Goal: Information Seeking & Learning: Check status

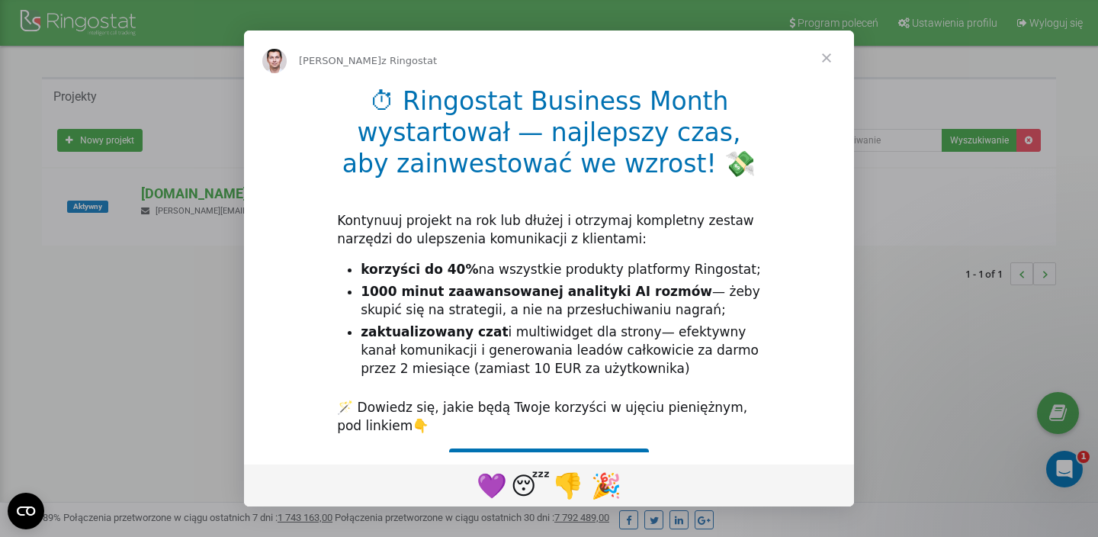
click at [828, 61] on span "Zamknij" at bounding box center [826, 57] width 55 height 55
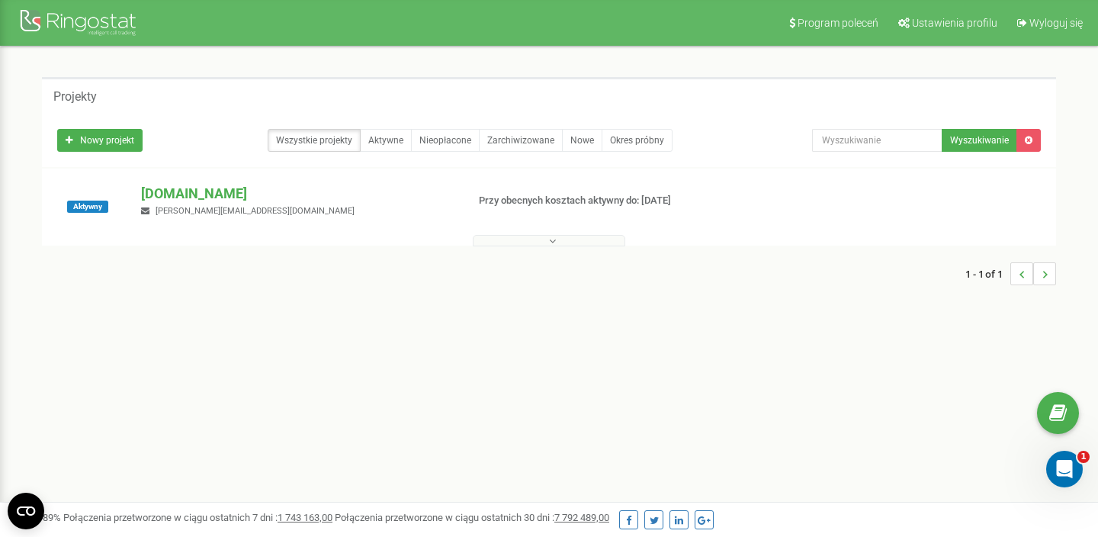
click at [229, 181] on div "Aktywny homly.to marcin.bujno@kmbno.pl Przy obecnych kosztach aktywny do: 15.10…" at bounding box center [549, 206] width 1014 height 77
click at [164, 199] on p "[DOMAIN_NAME]" at bounding box center [297, 194] width 313 height 20
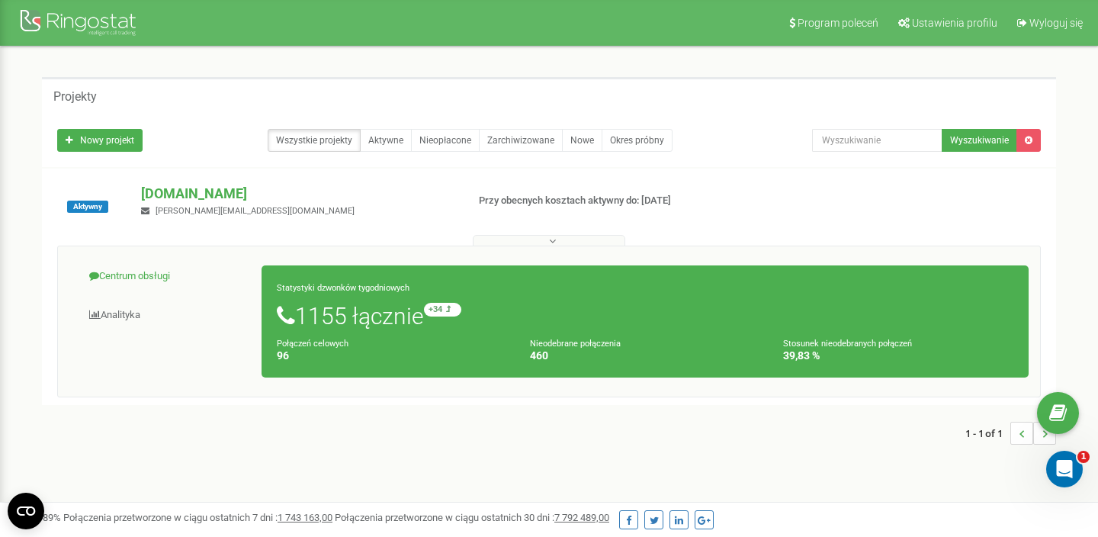
click at [136, 274] on link "Centrum obsługi" at bounding box center [165, 276] width 193 height 37
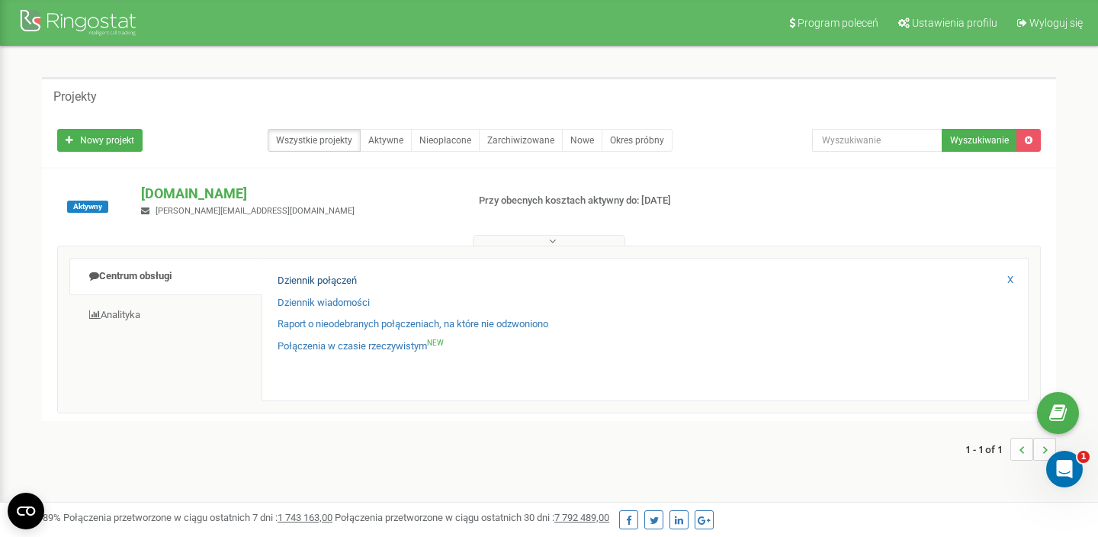
click at [346, 276] on link "Dziennik połączeń" at bounding box center [316, 281] width 79 height 14
click at [372, 327] on link "Raport o nieodebranych połączeniach, na które nie odzwoniono" at bounding box center [412, 324] width 271 height 14
click at [367, 324] on link "Raport o nieodebranych połączeniach, na które nie odzwoniono" at bounding box center [412, 324] width 271 height 14
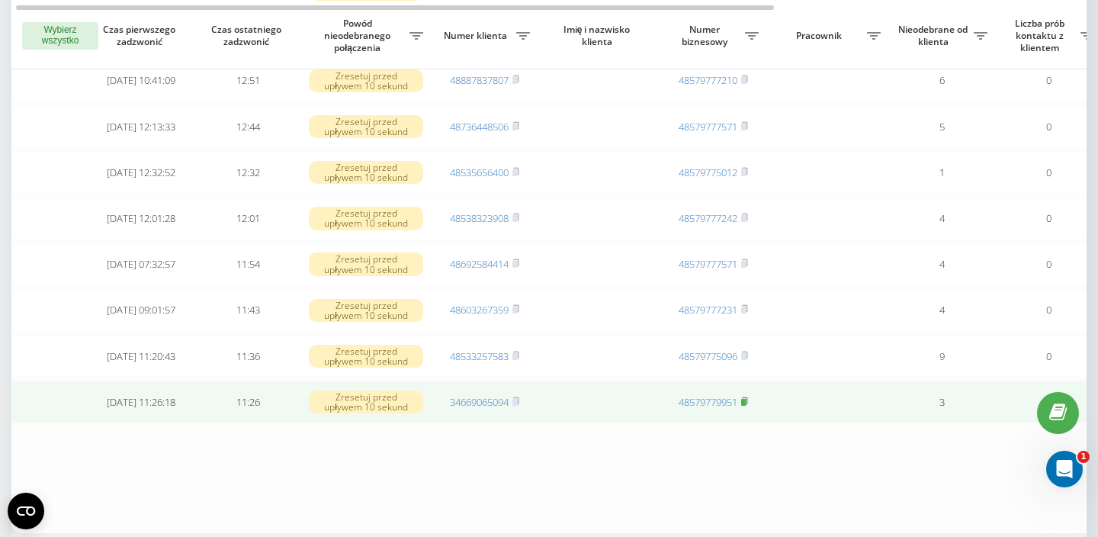
click at [748, 395] on span at bounding box center [744, 402] width 7 height 14
click at [517, 399] on rect at bounding box center [514, 402] width 5 height 7
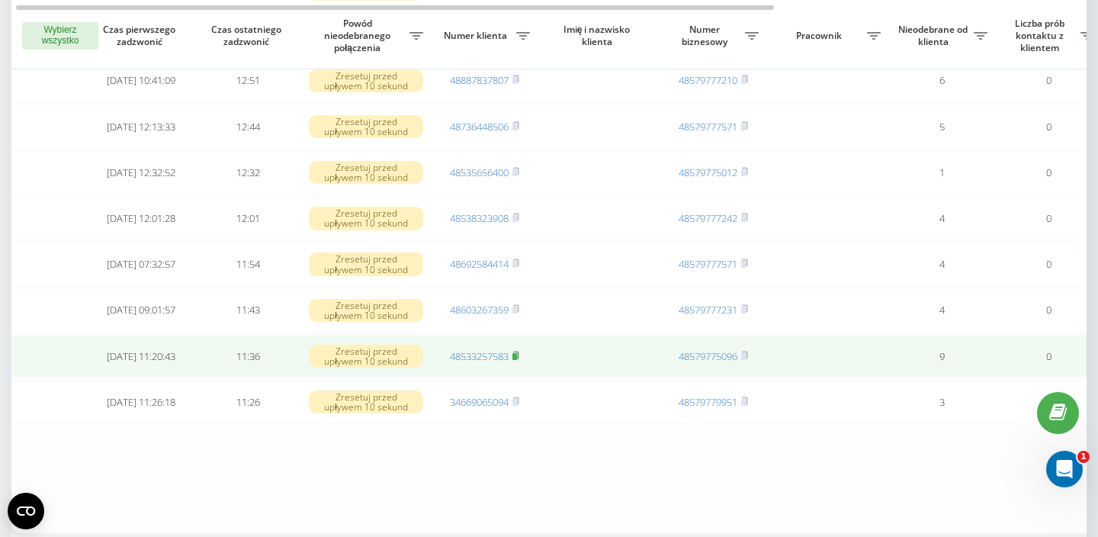
click at [519, 351] on icon at bounding box center [515, 355] width 7 height 9
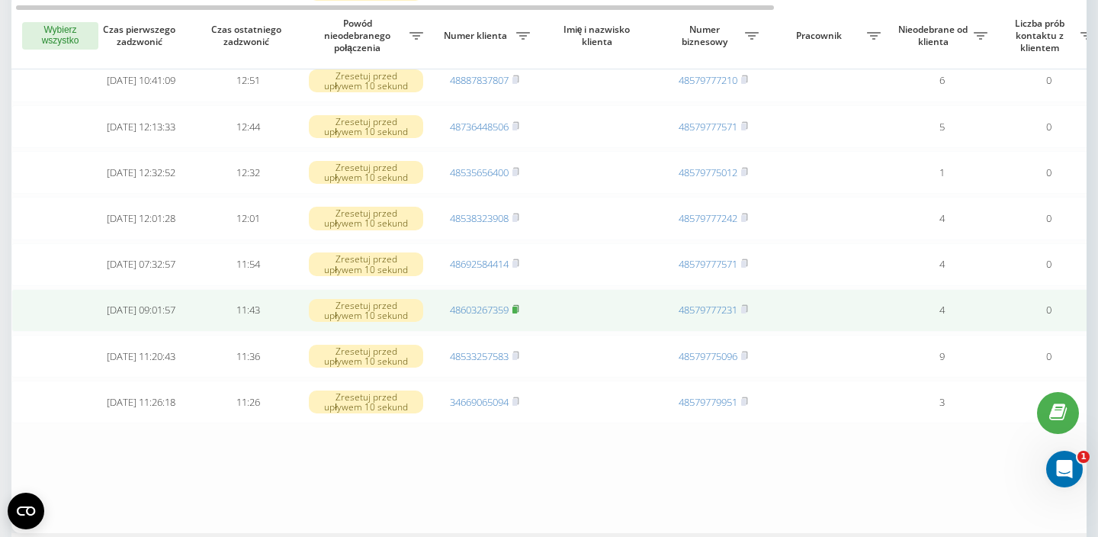
click at [517, 306] on rect at bounding box center [514, 309] width 5 height 7
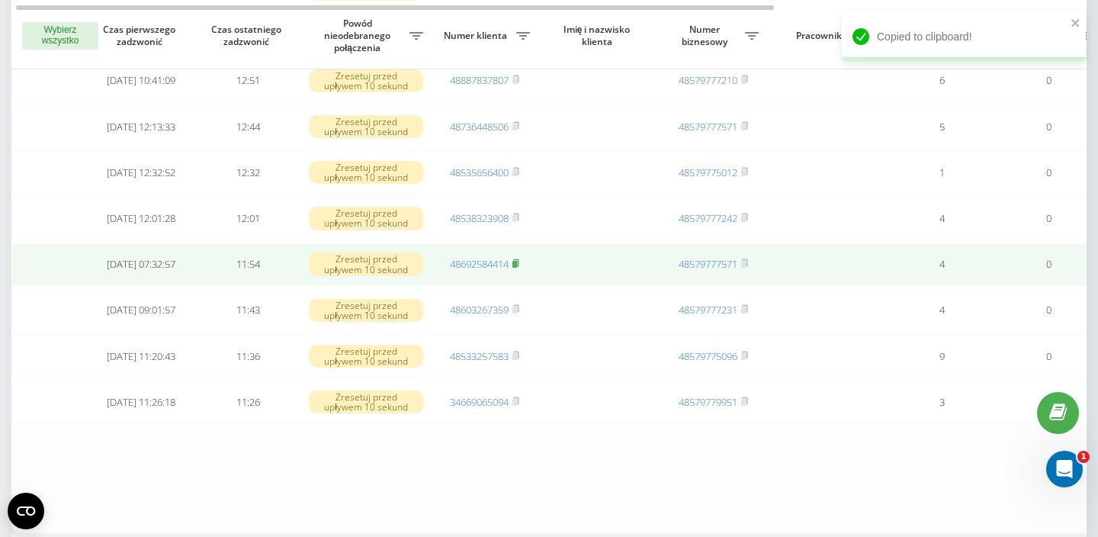
click at [517, 261] on rect at bounding box center [514, 264] width 5 height 7
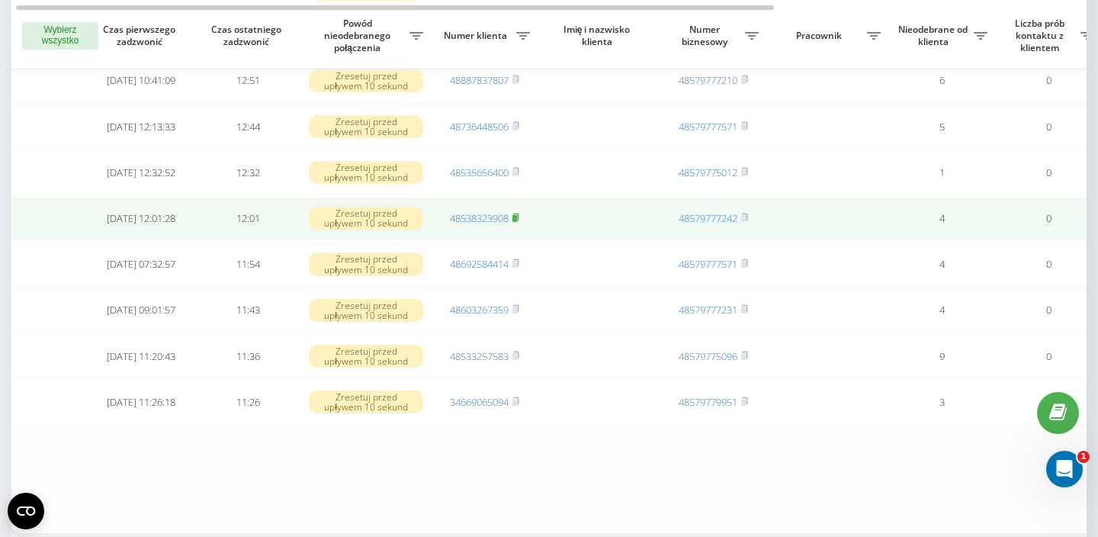
click at [518, 213] on icon at bounding box center [515, 216] width 5 height 7
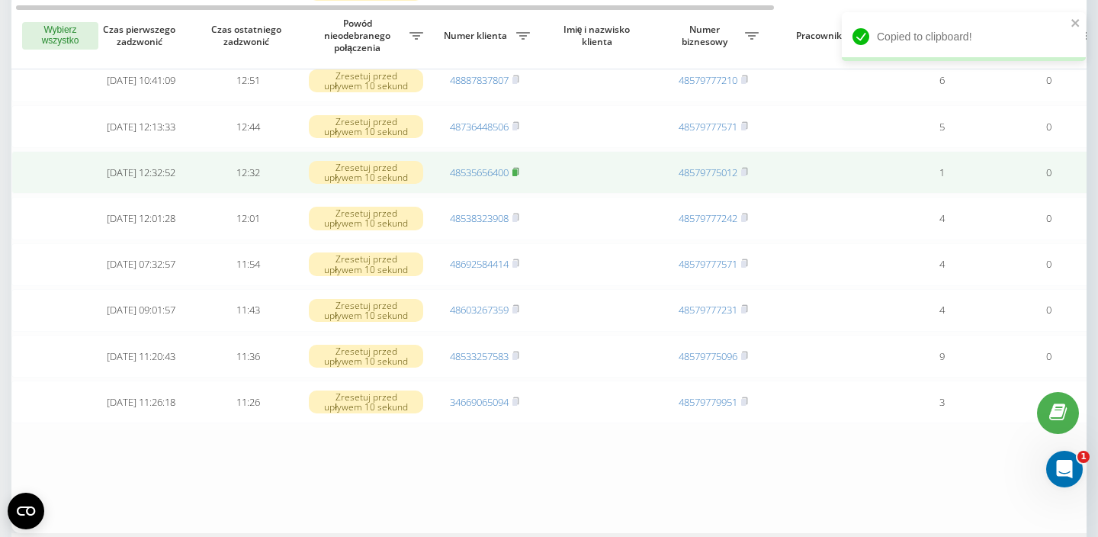
click at [518, 168] on icon at bounding box center [515, 171] width 5 height 7
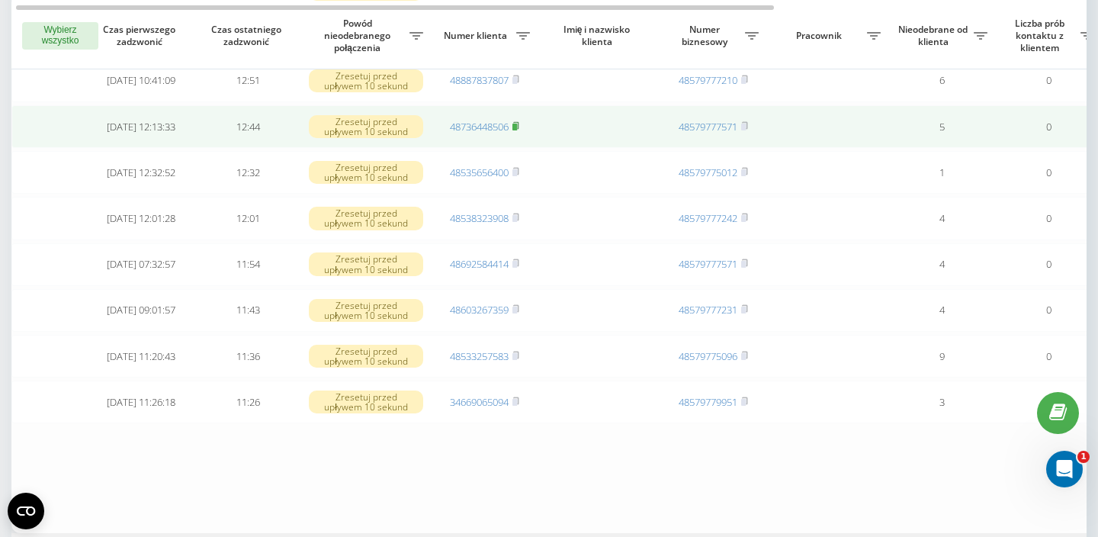
click at [519, 121] on icon at bounding box center [515, 125] width 7 height 9
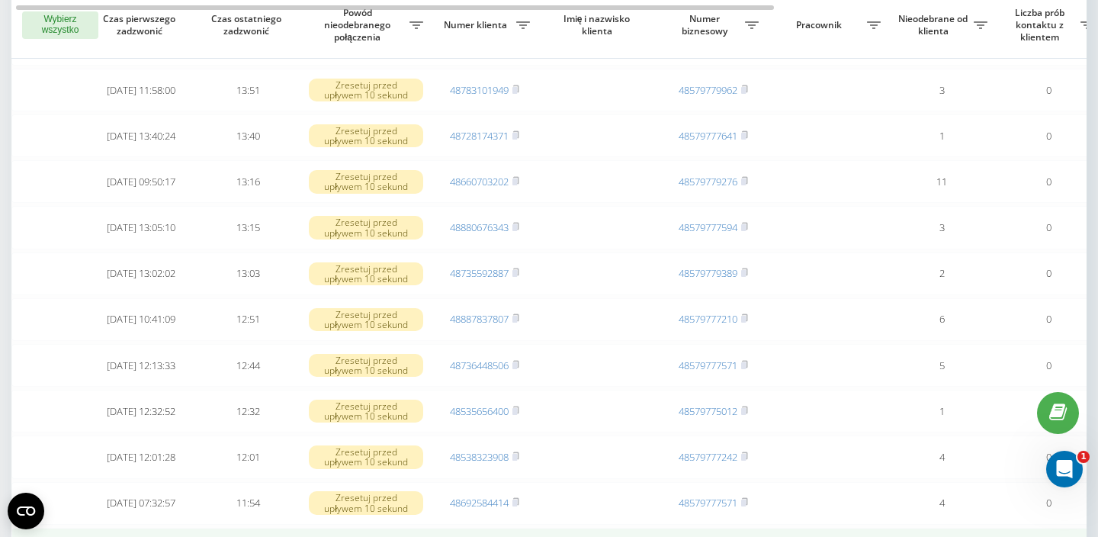
scroll to position [677, 0]
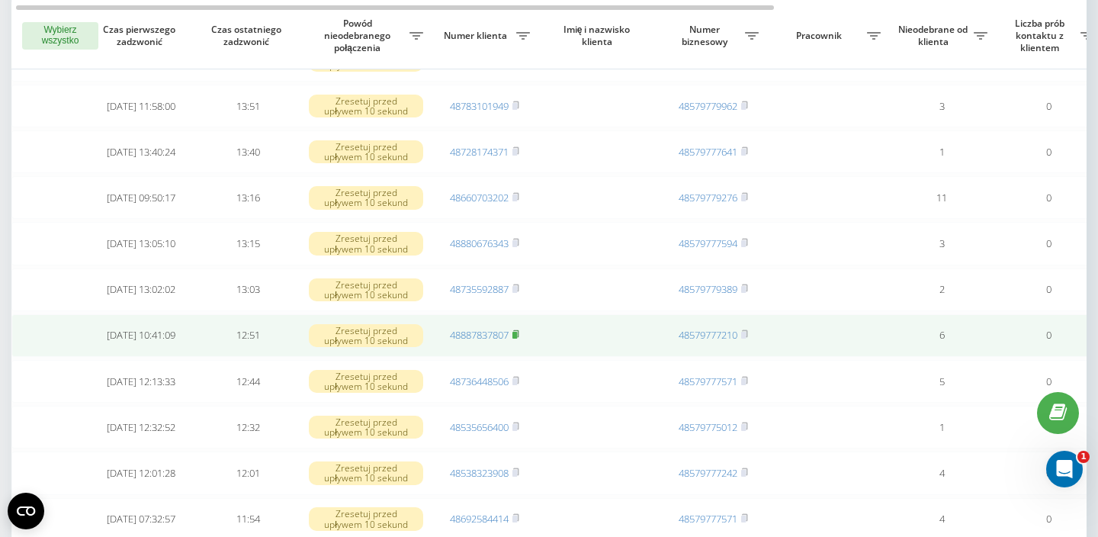
click at [517, 332] on rect at bounding box center [514, 335] width 5 height 7
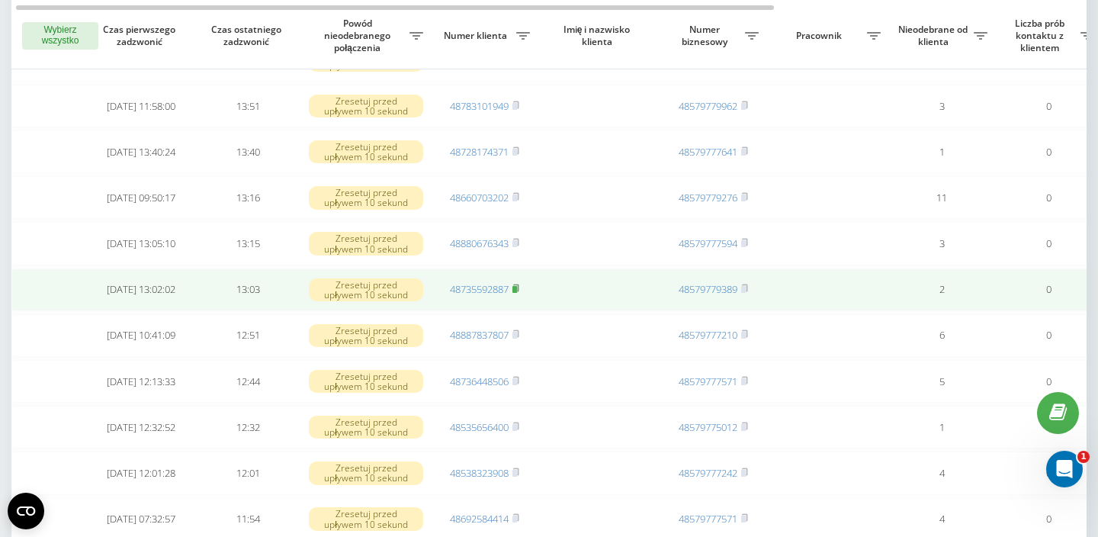
click at [517, 286] on rect at bounding box center [514, 289] width 5 height 7
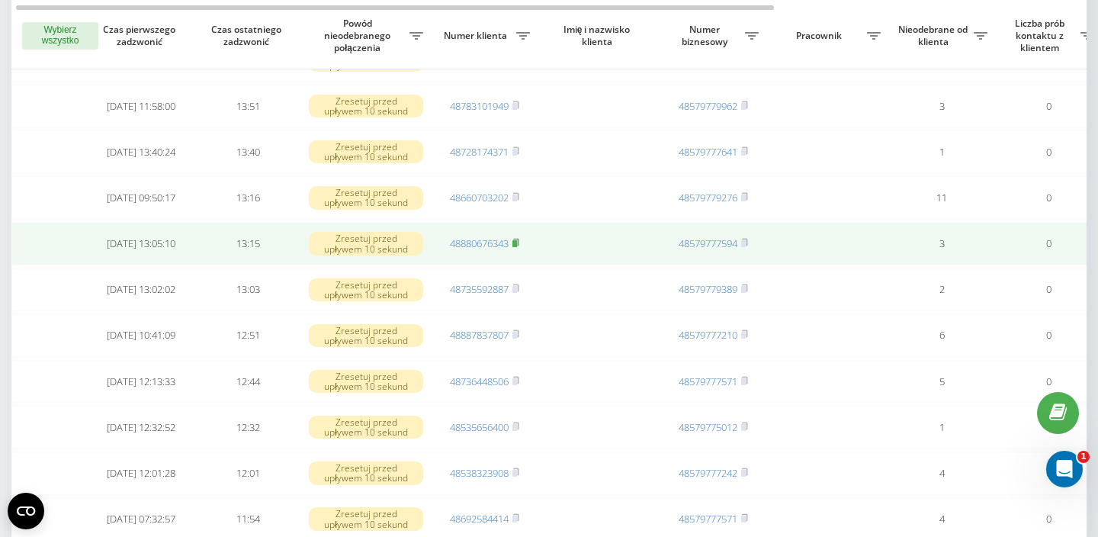
click at [517, 240] on rect at bounding box center [514, 243] width 5 height 7
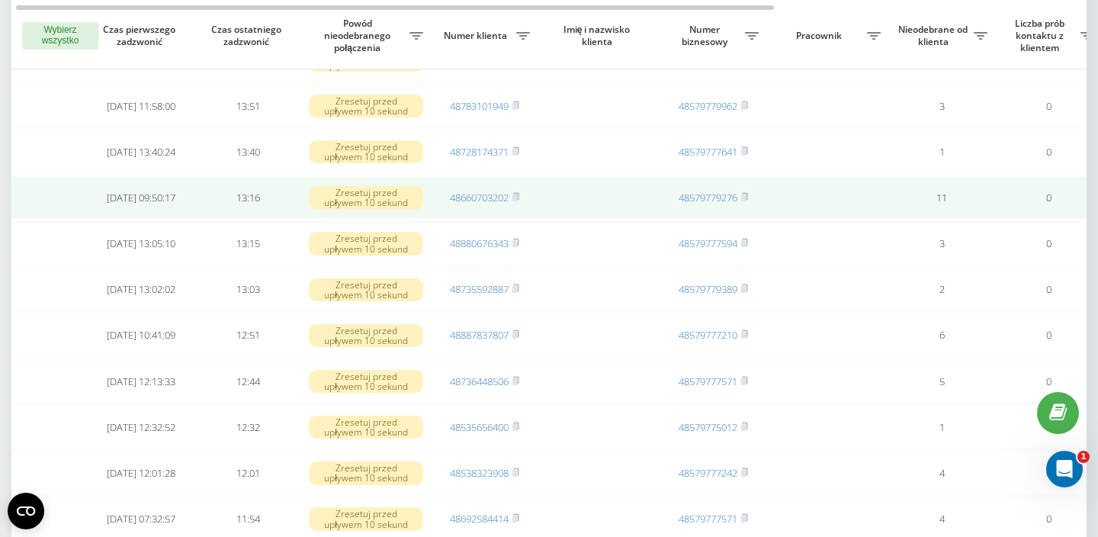
click at [521, 191] on td "48660703202" at bounding box center [484, 197] width 107 height 43
click at [516, 195] on rect at bounding box center [514, 197] width 5 height 7
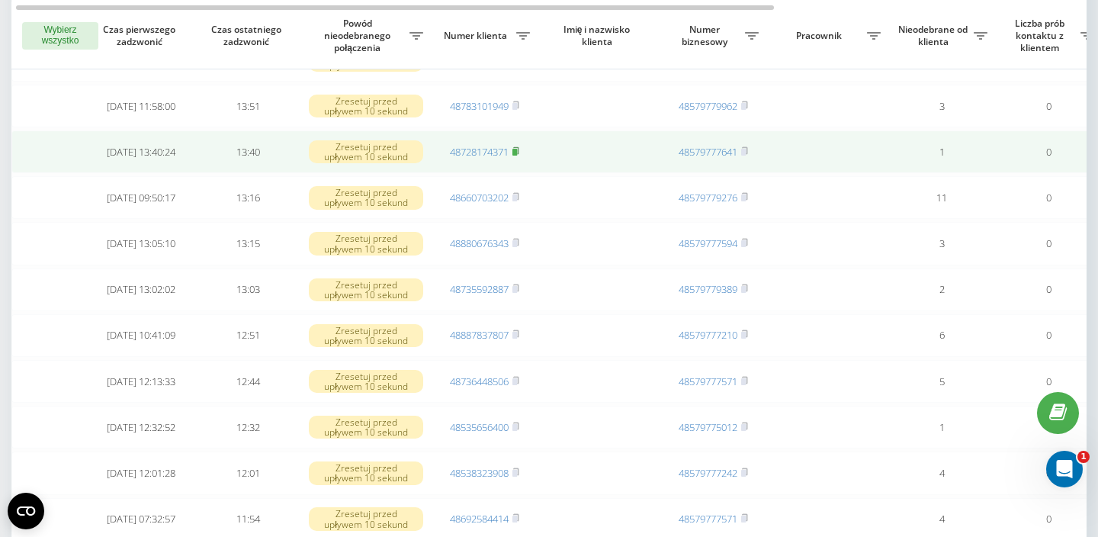
click at [517, 149] on rect at bounding box center [514, 152] width 5 height 7
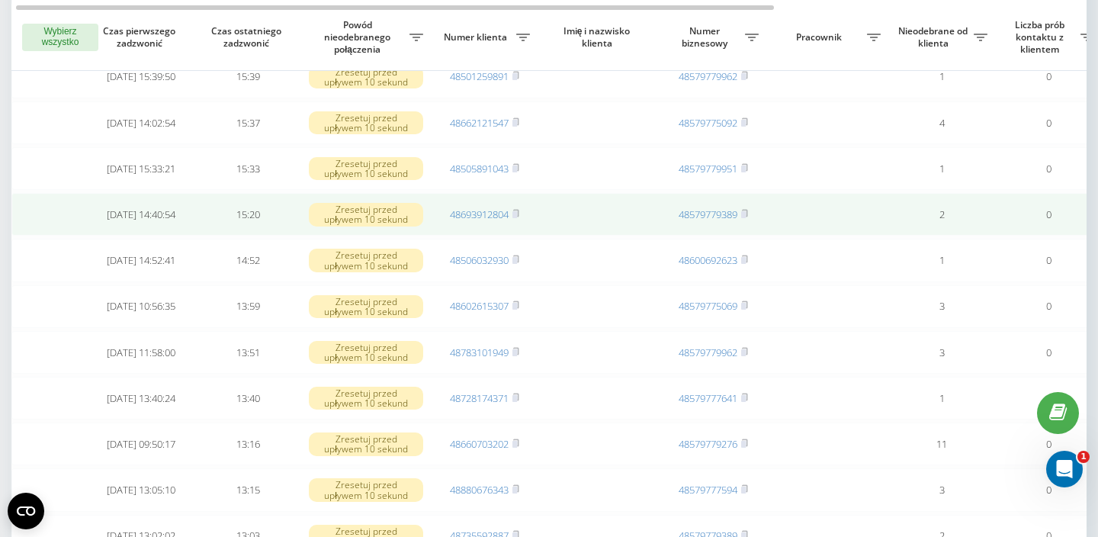
scroll to position [430, 0]
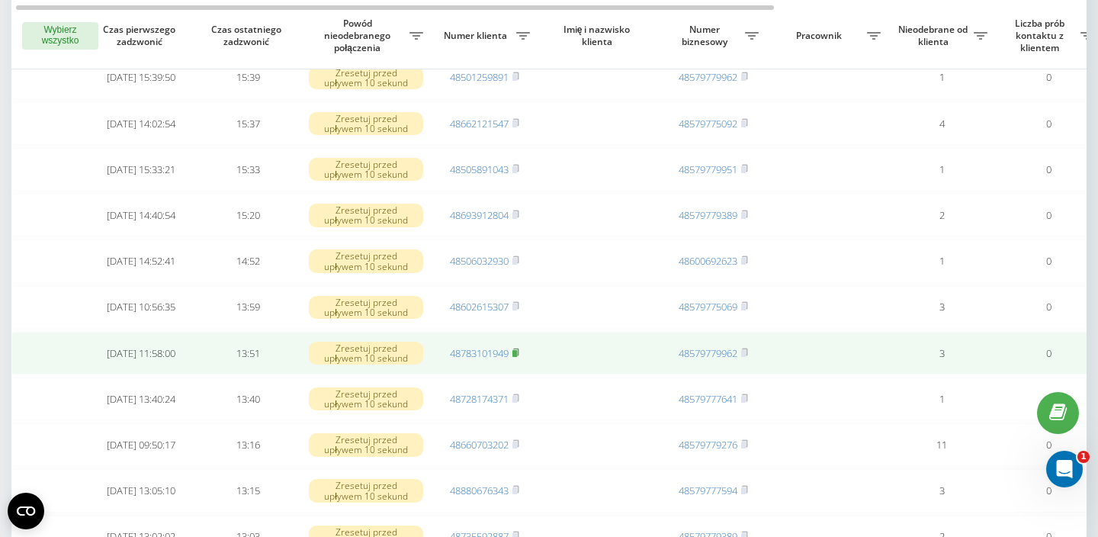
click at [517, 350] on rect at bounding box center [514, 352] width 5 height 7
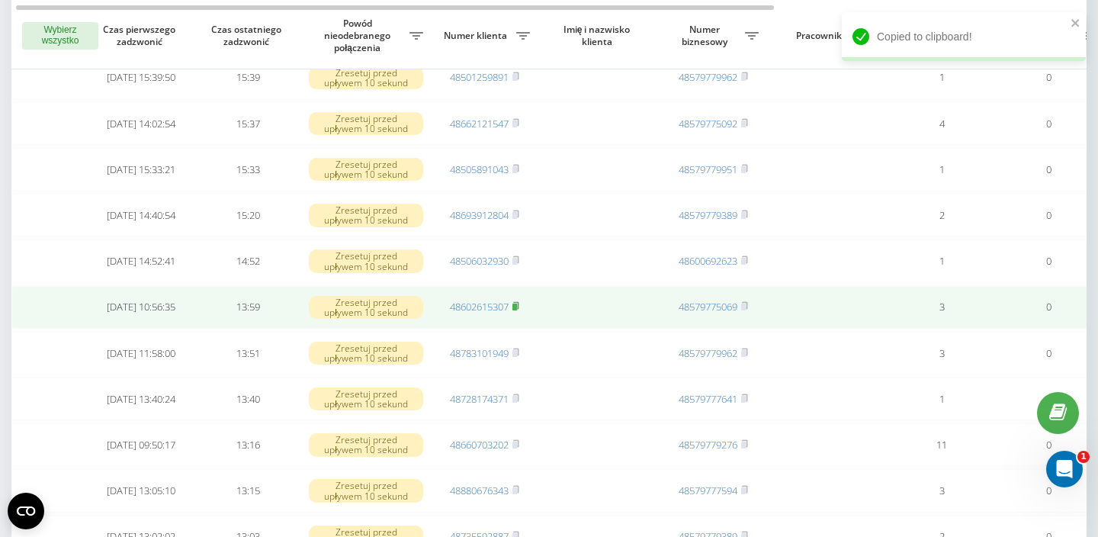
click at [517, 305] on rect at bounding box center [514, 306] width 5 height 7
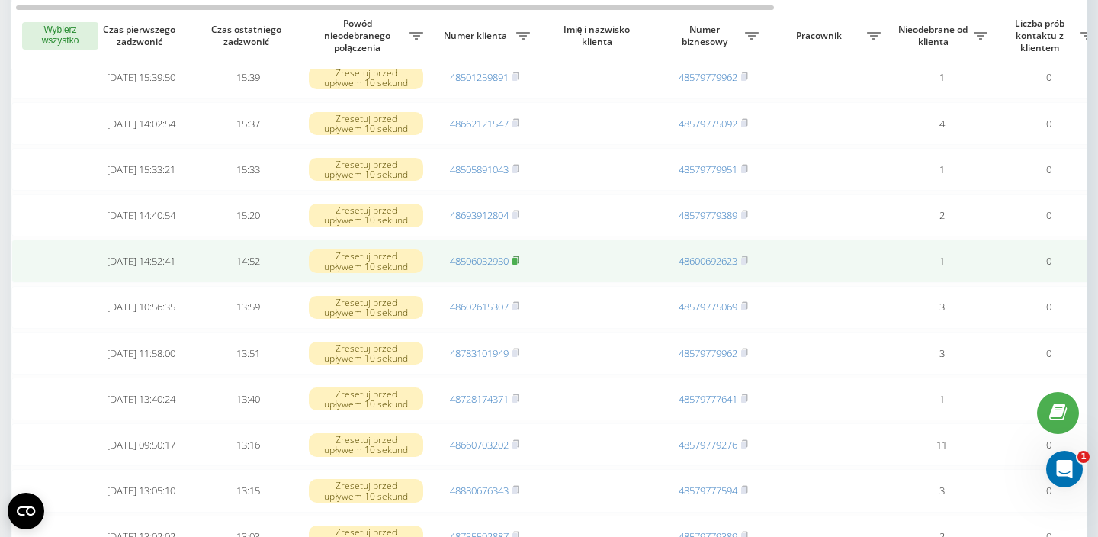
click at [518, 259] on icon at bounding box center [515, 259] width 7 height 9
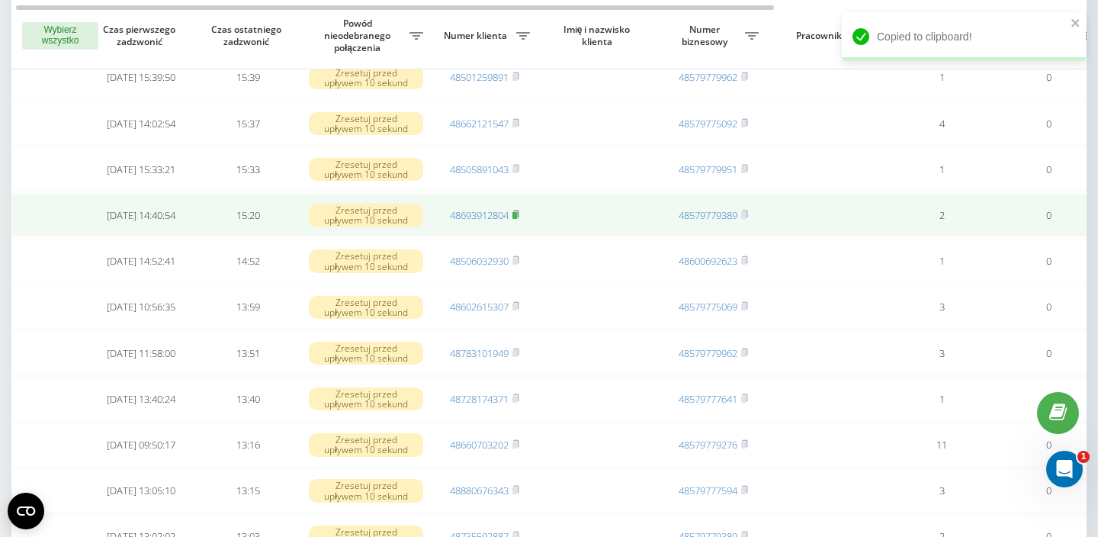
click at [517, 219] on rect at bounding box center [514, 215] width 5 height 7
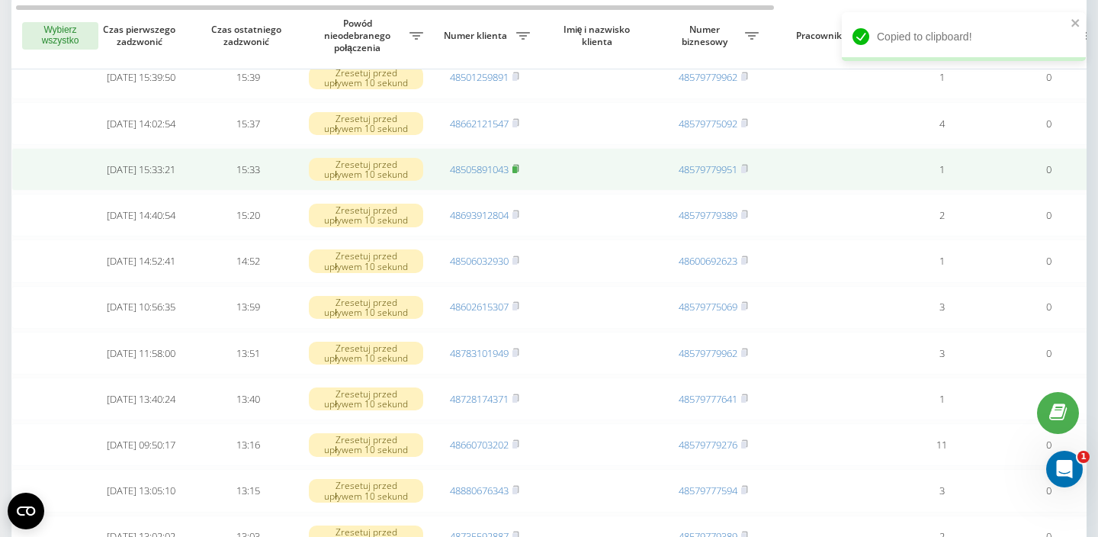
click at [519, 172] on icon at bounding box center [515, 168] width 7 height 9
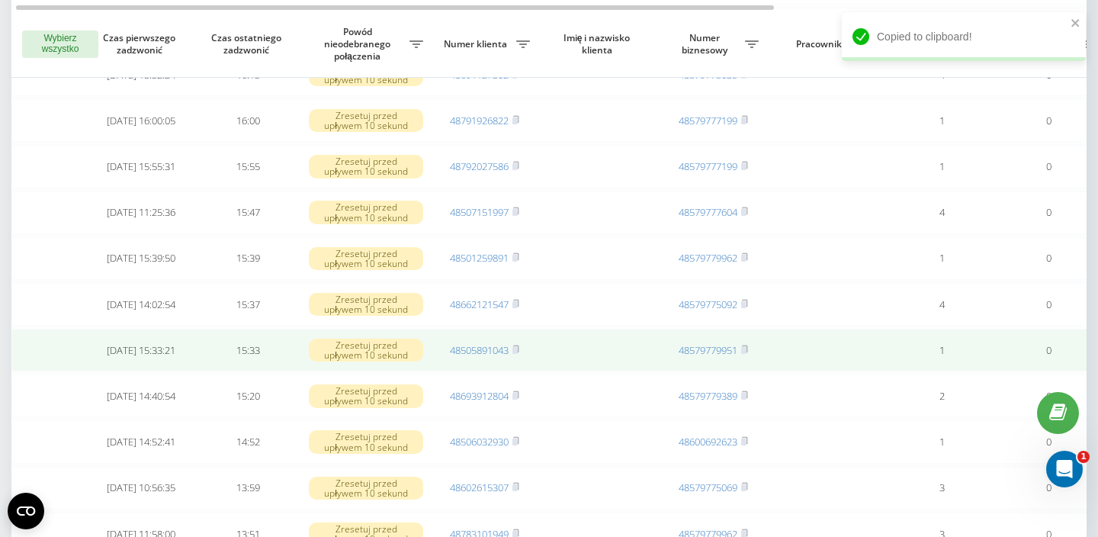
scroll to position [248, 0]
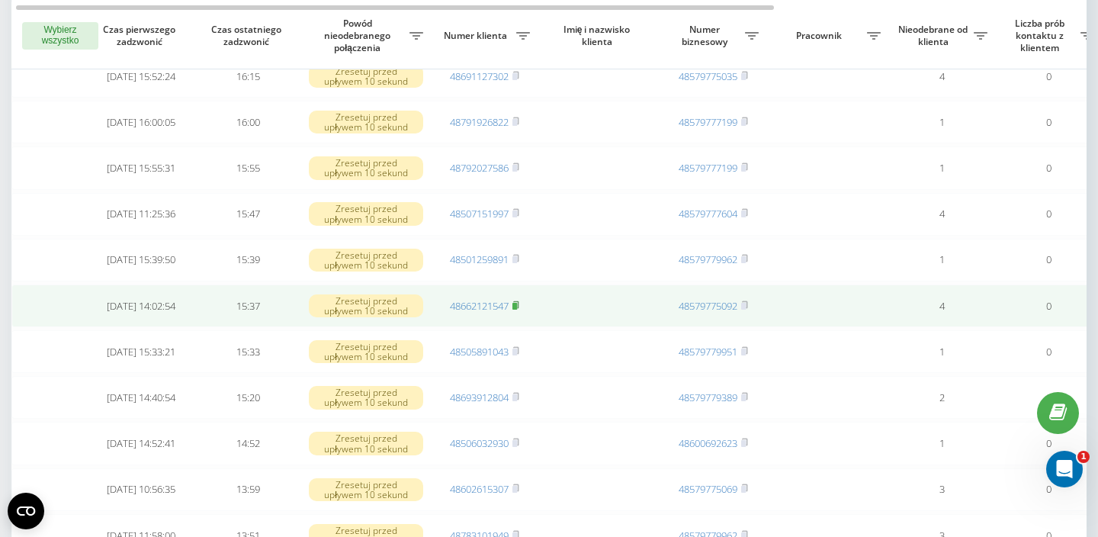
click at [519, 310] on icon at bounding box center [515, 304] width 7 height 9
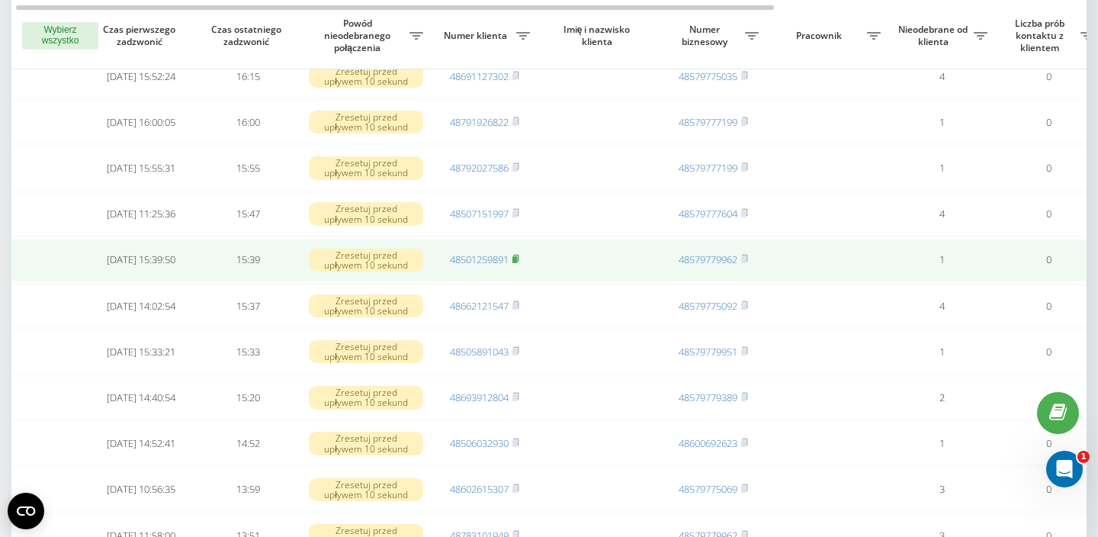
click at [517, 263] on rect at bounding box center [514, 259] width 5 height 7
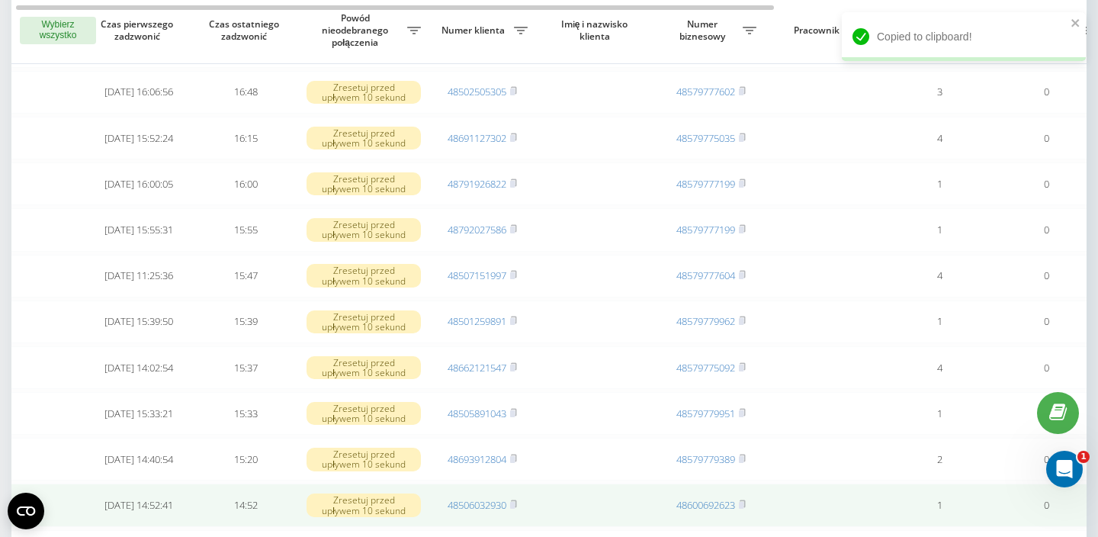
scroll to position [0, 0]
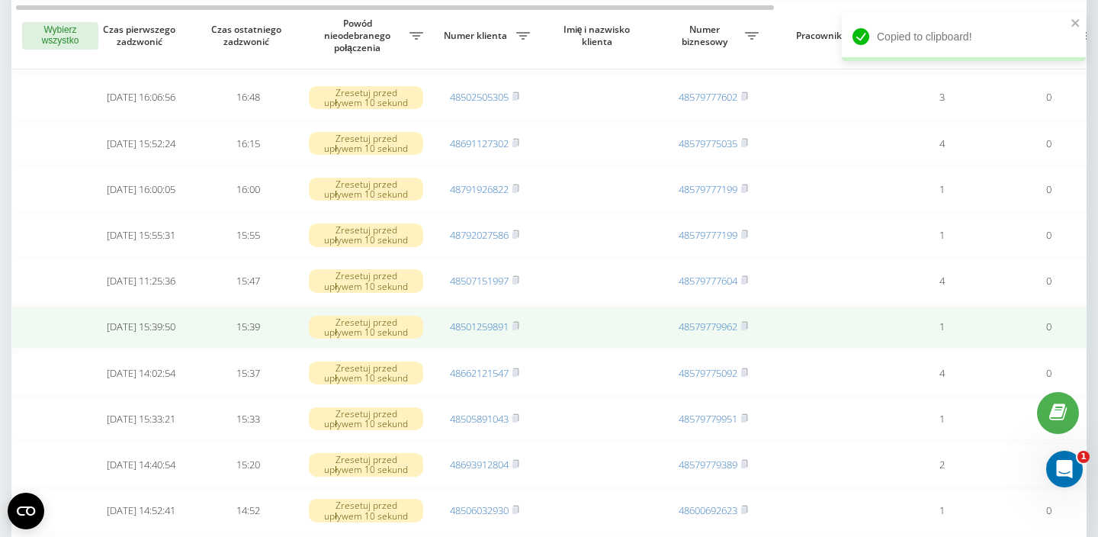
click at [521, 333] on td "48501259891" at bounding box center [484, 327] width 107 height 43
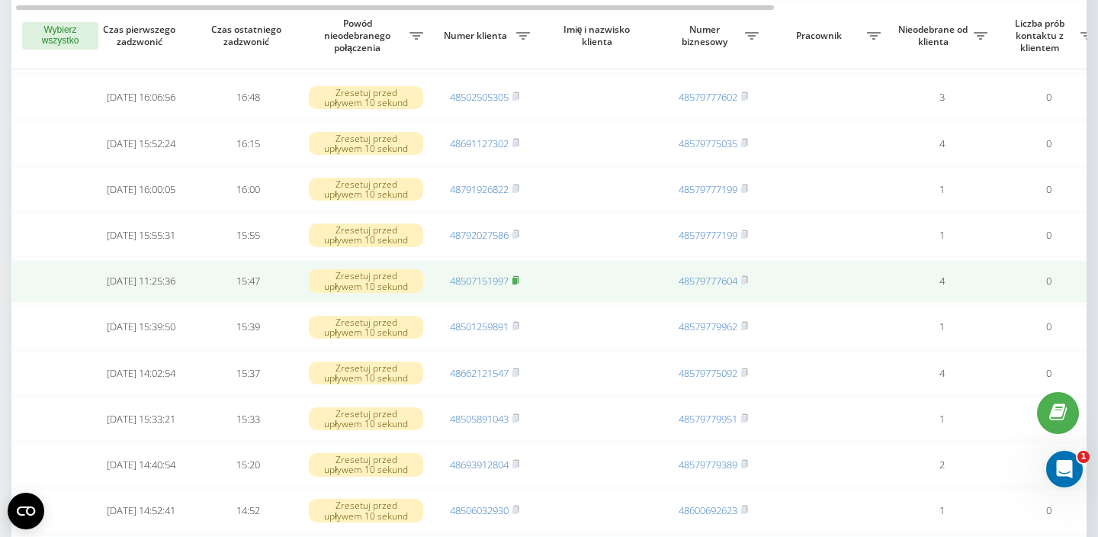
click at [517, 284] on rect at bounding box center [514, 280] width 5 height 7
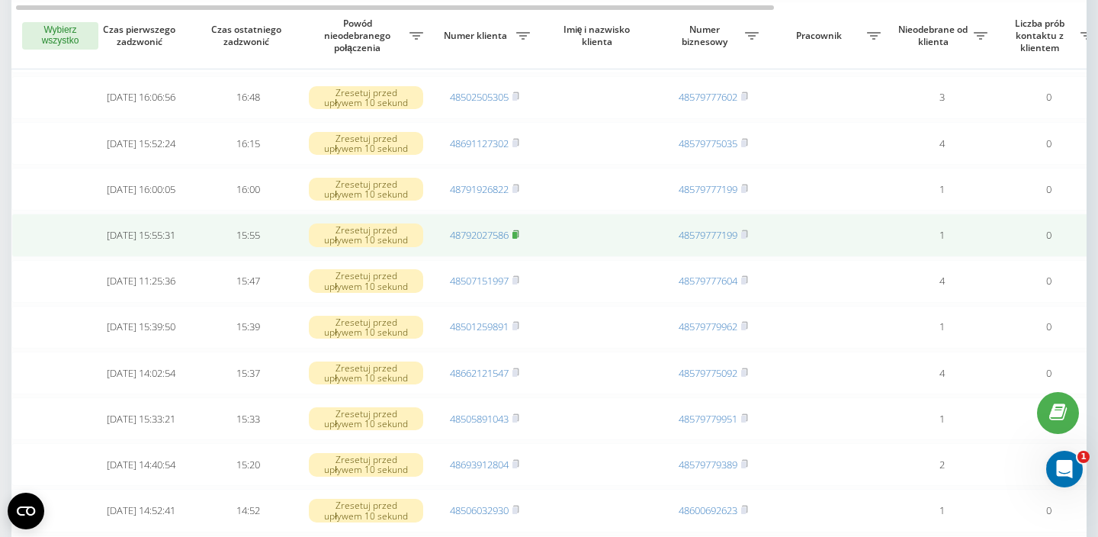
click at [517, 239] on rect at bounding box center [514, 235] width 5 height 7
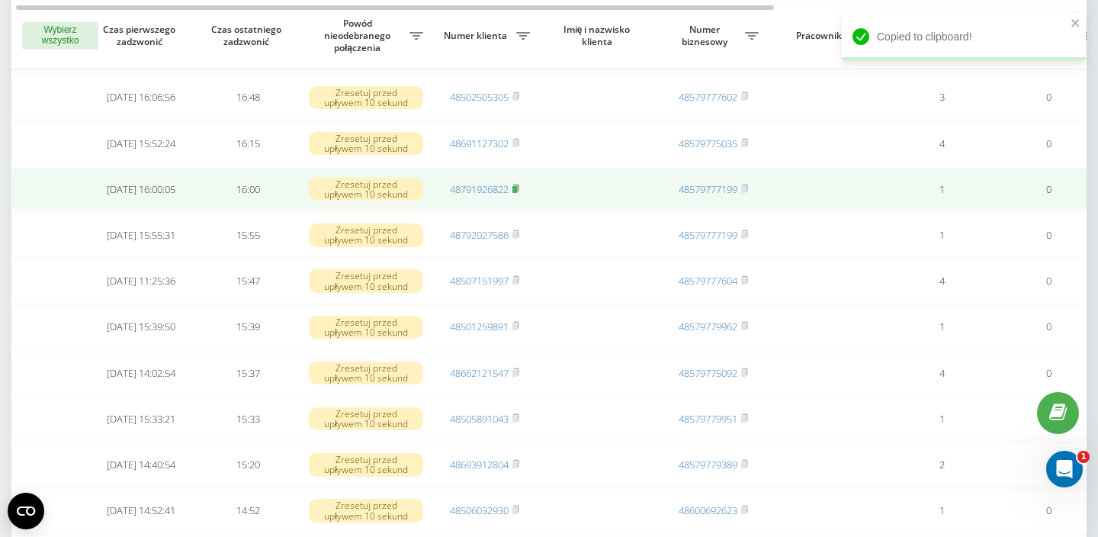
click at [517, 193] on rect at bounding box center [514, 189] width 5 height 7
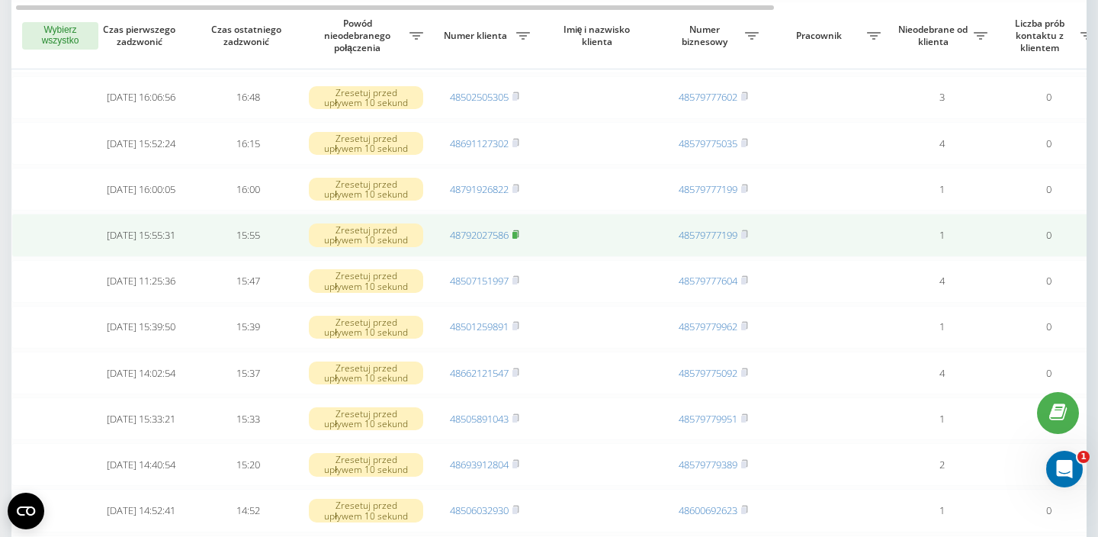
click at [517, 239] on rect at bounding box center [514, 235] width 5 height 7
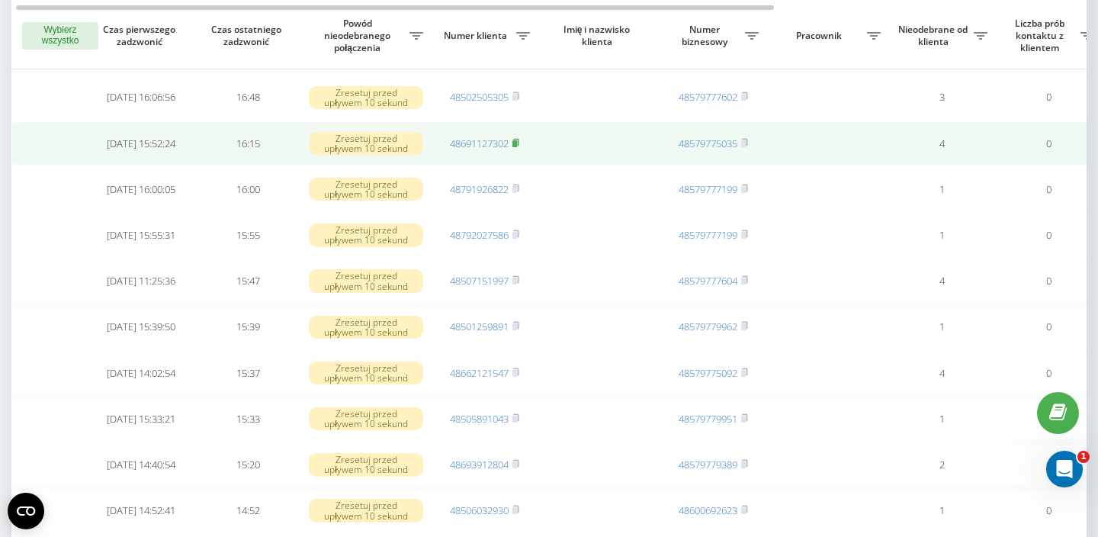
click at [515, 147] on rect at bounding box center [514, 143] width 5 height 7
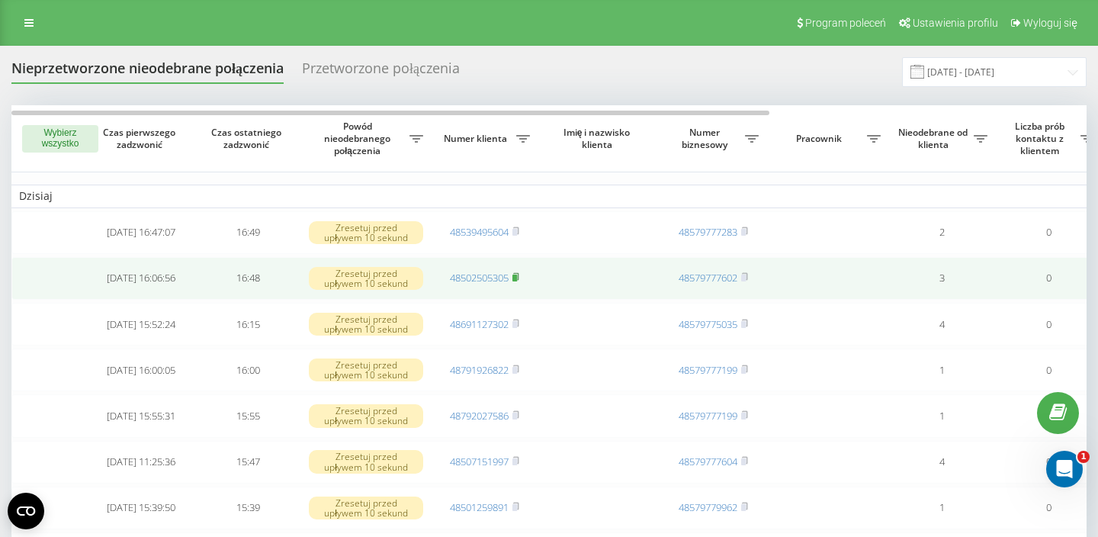
click at [517, 281] on rect at bounding box center [514, 277] width 5 height 7
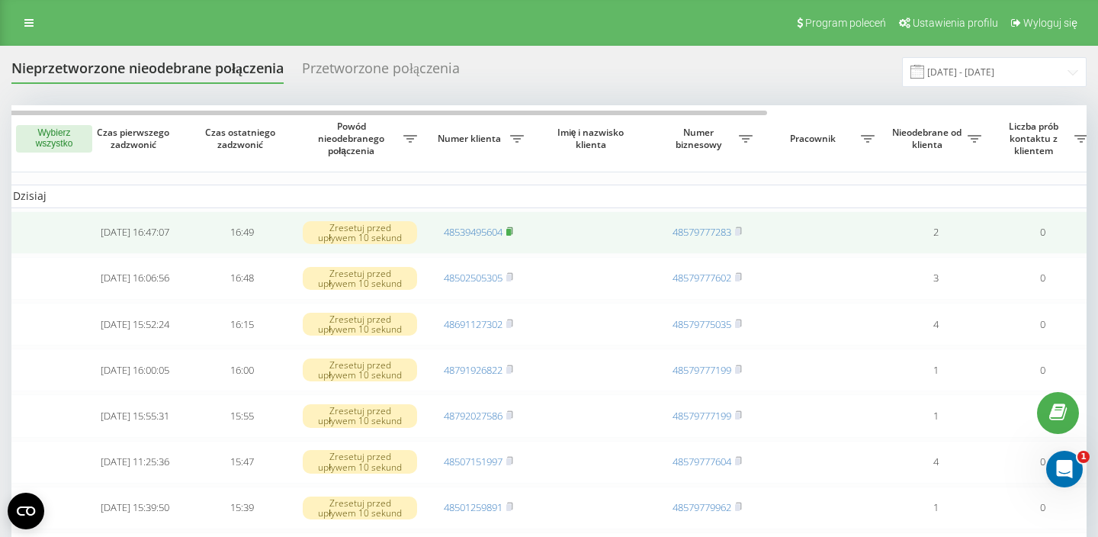
click at [511, 236] on rect at bounding box center [508, 232] width 5 height 7
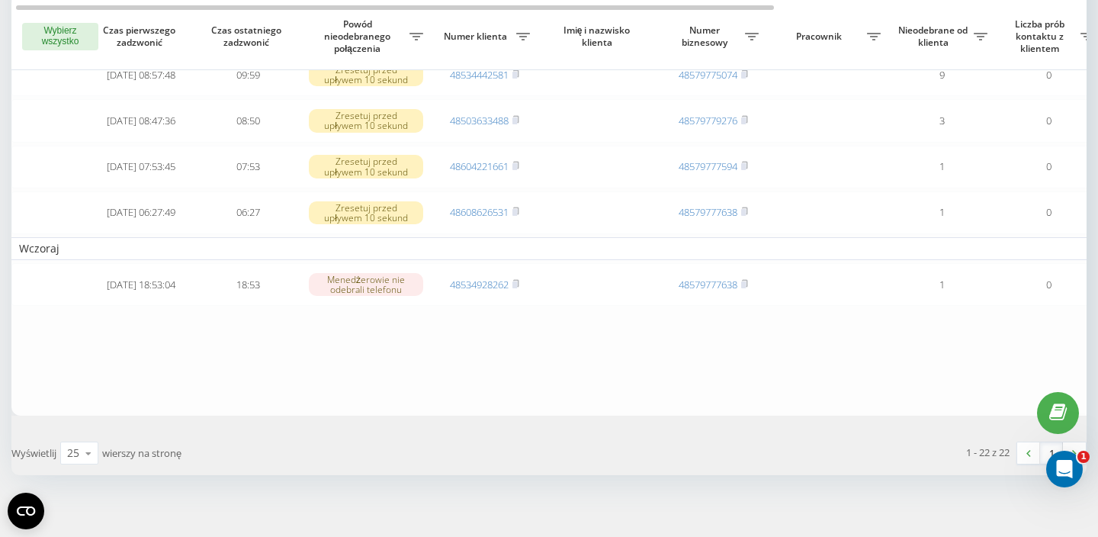
scroll to position [959, 0]
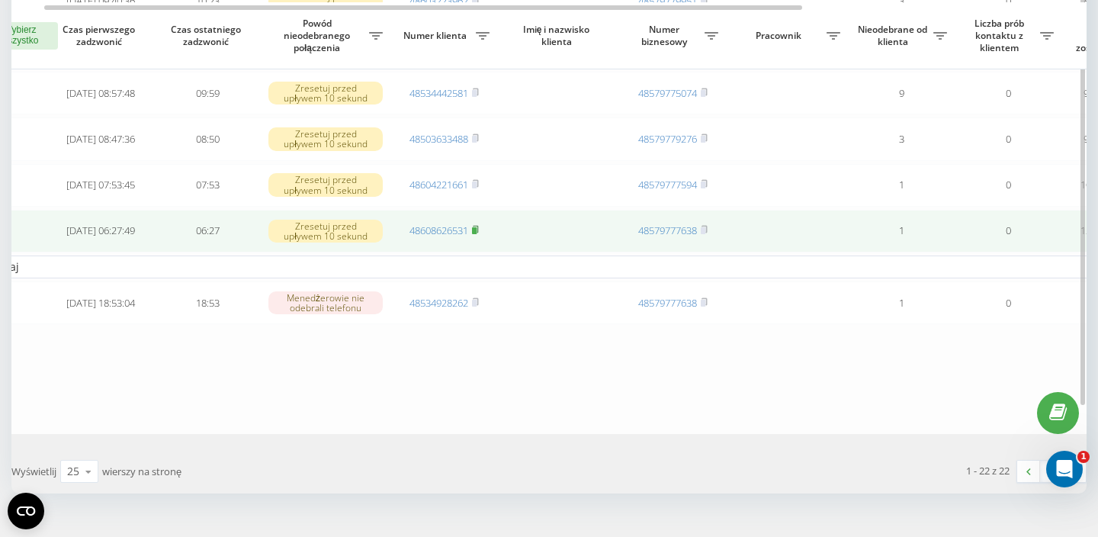
click at [479, 225] on icon at bounding box center [475, 229] width 7 height 9
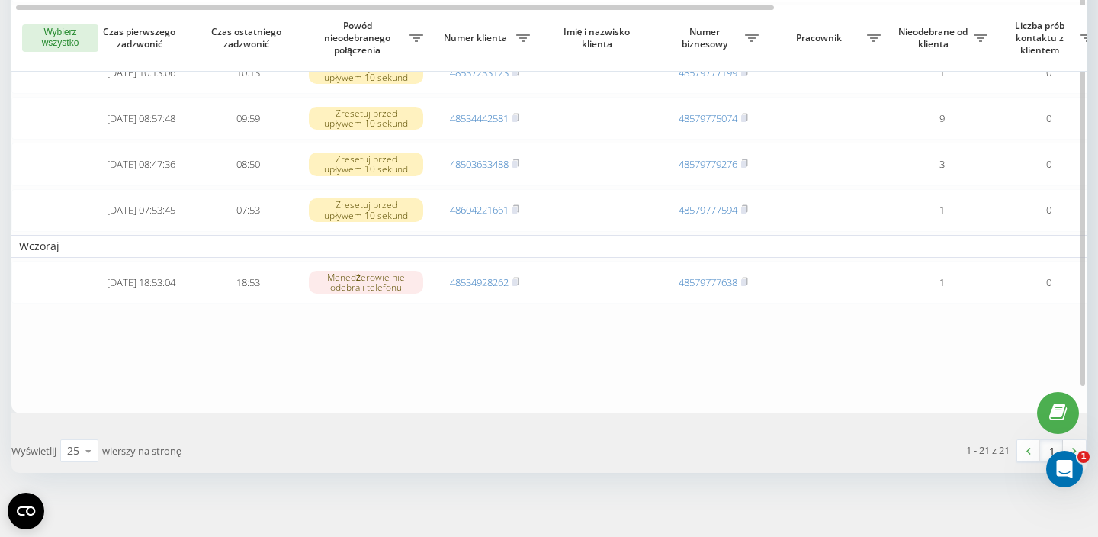
scroll to position [915, 0]
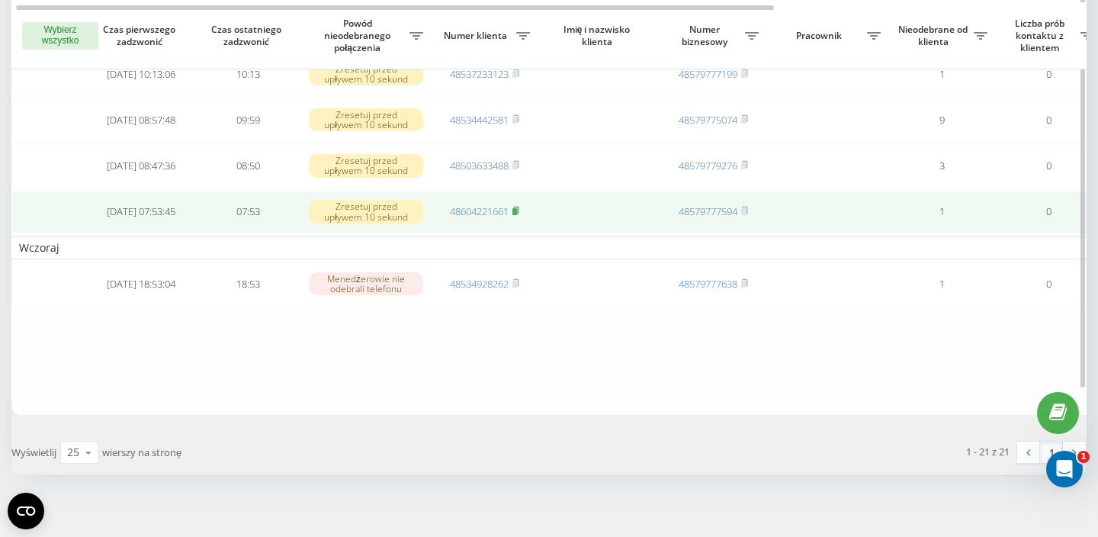
click at [517, 208] on rect at bounding box center [514, 211] width 5 height 7
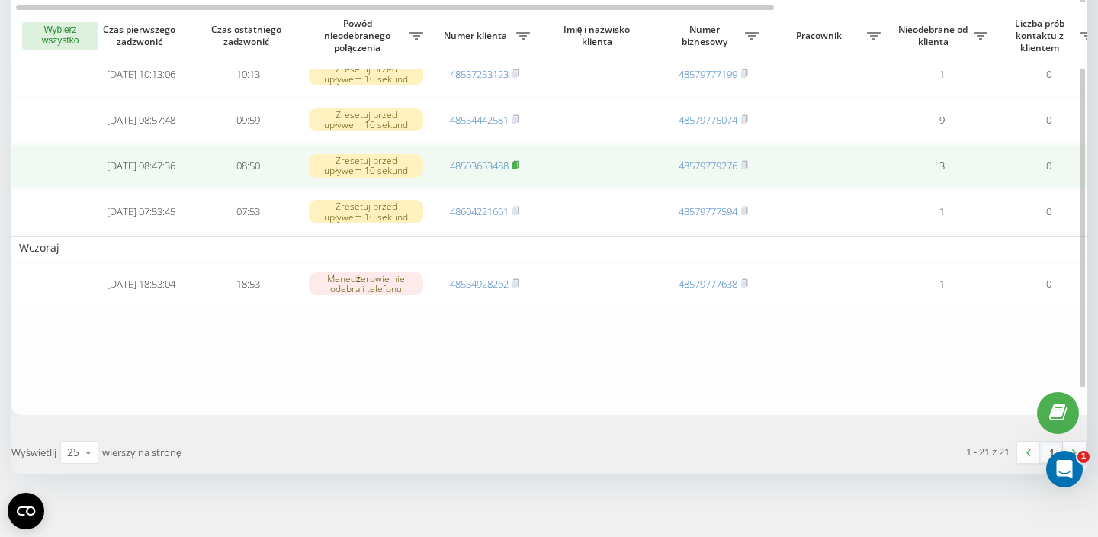
click at [516, 162] on rect at bounding box center [514, 165] width 5 height 7
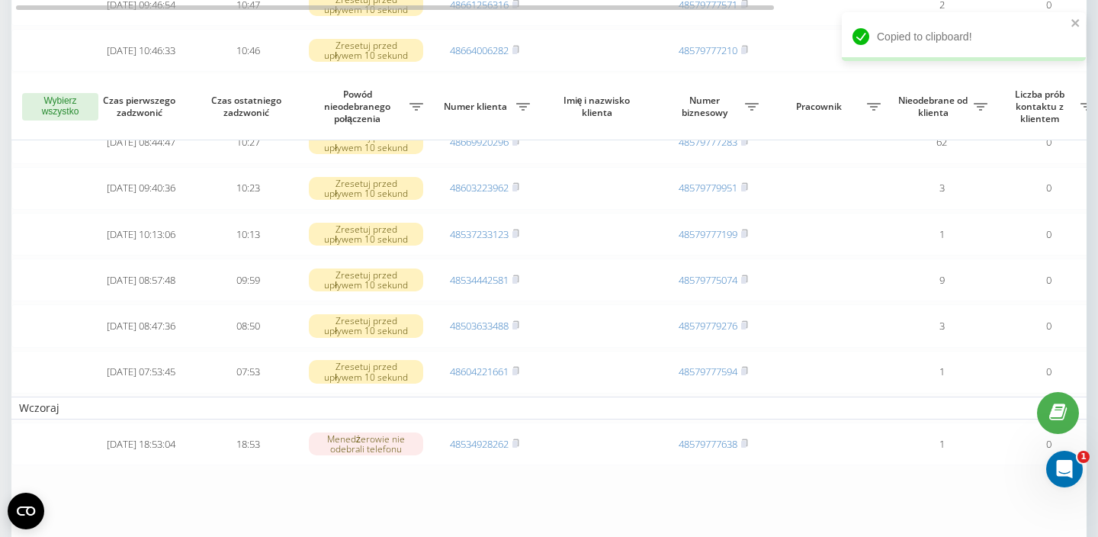
scroll to position [0, 4]
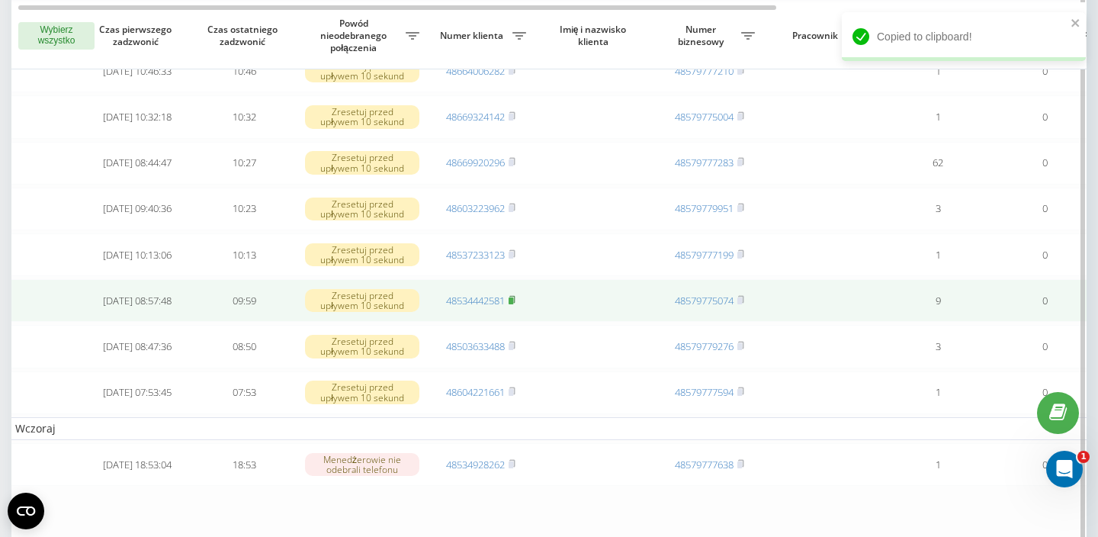
click at [515, 295] on icon at bounding box center [511, 299] width 7 height 9
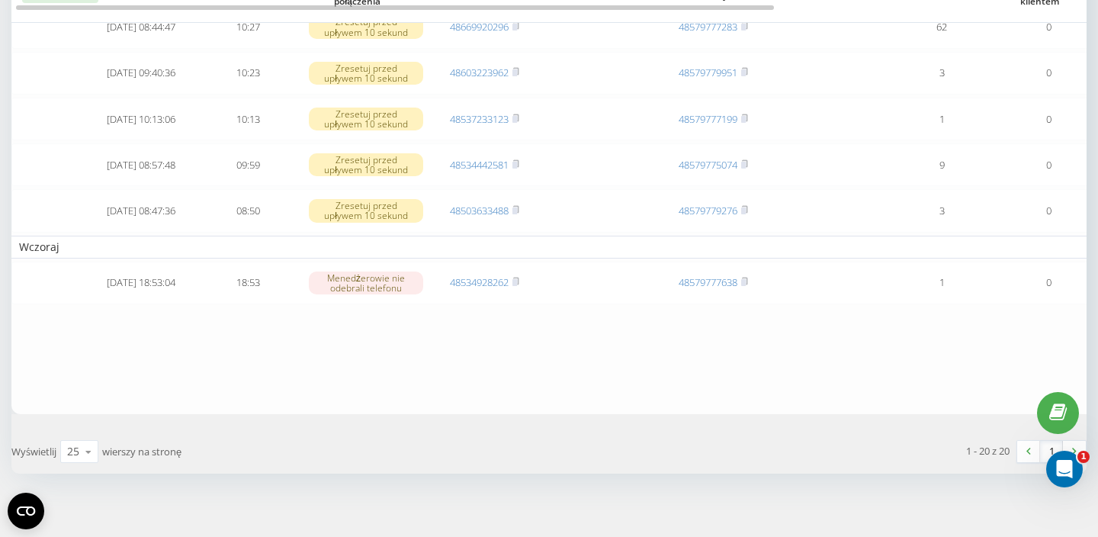
scroll to position [784, 0]
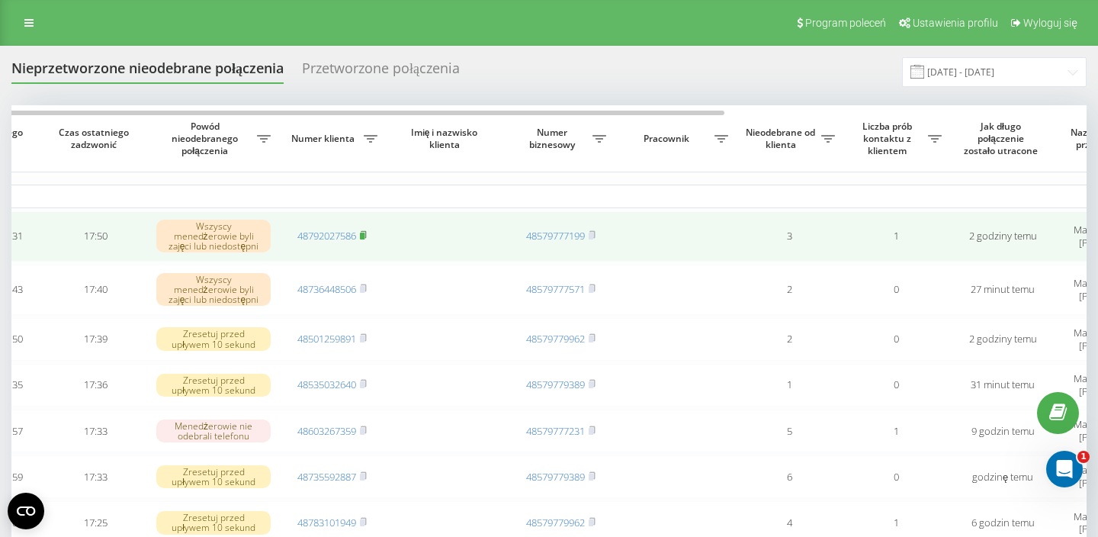
click at [366, 238] on icon at bounding box center [363, 234] width 5 height 7
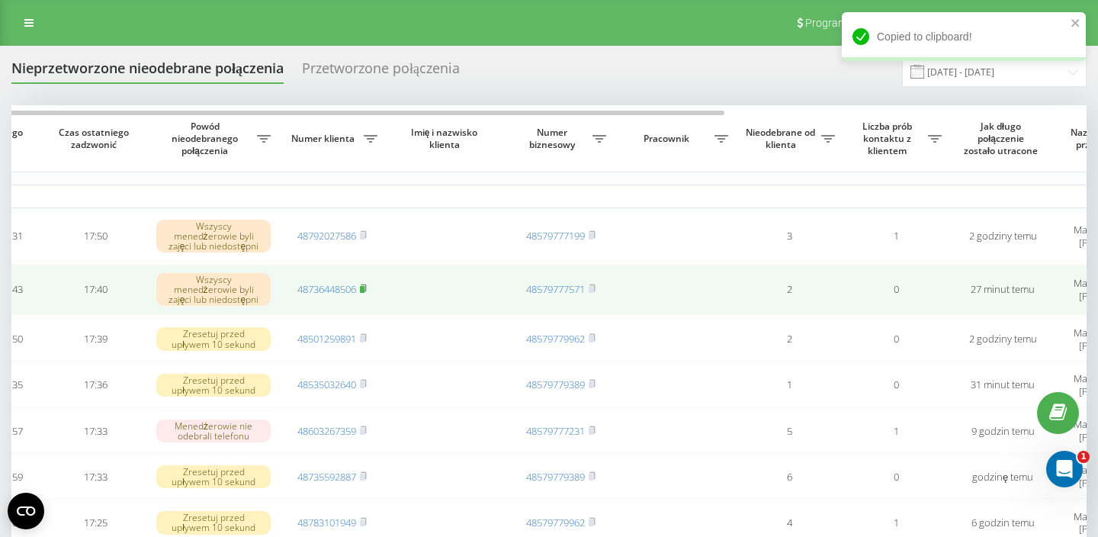
click at [366, 291] on icon at bounding box center [363, 287] width 5 height 7
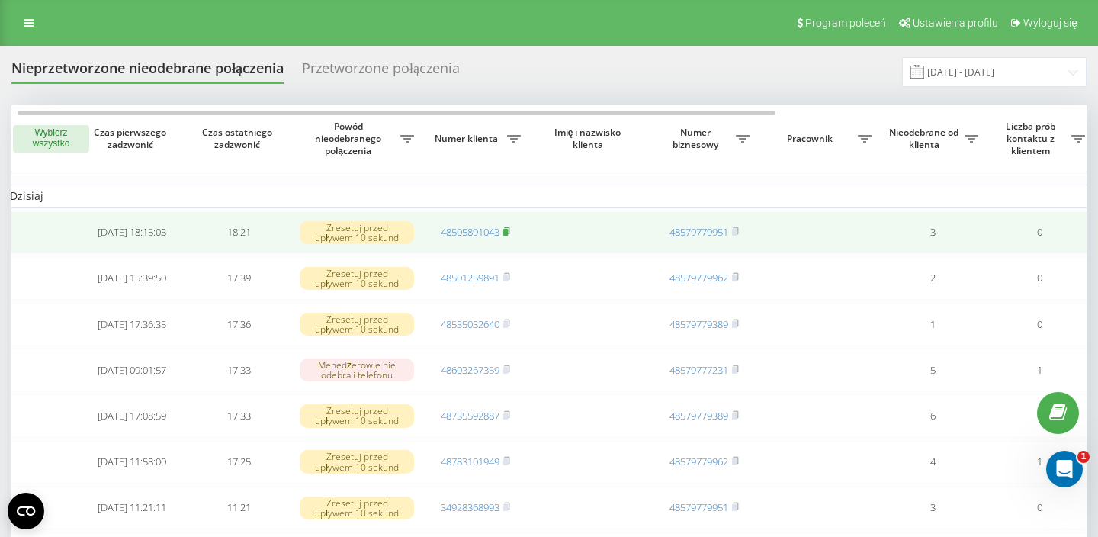
click at [508, 236] on rect at bounding box center [505, 232] width 5 height 7
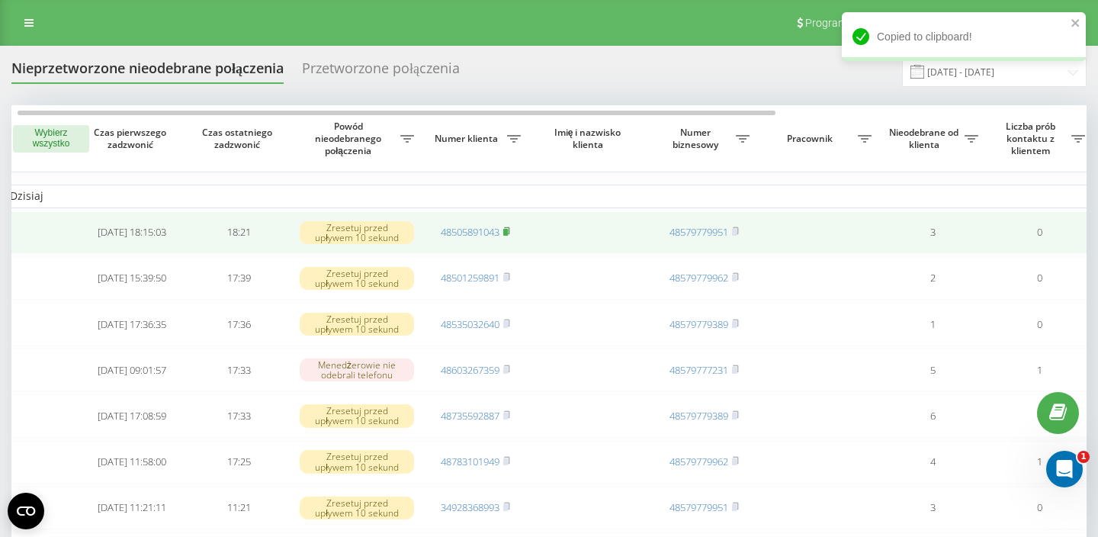
click at [508, 236] on rect at bounding box center [505, 232] width 5 height 7
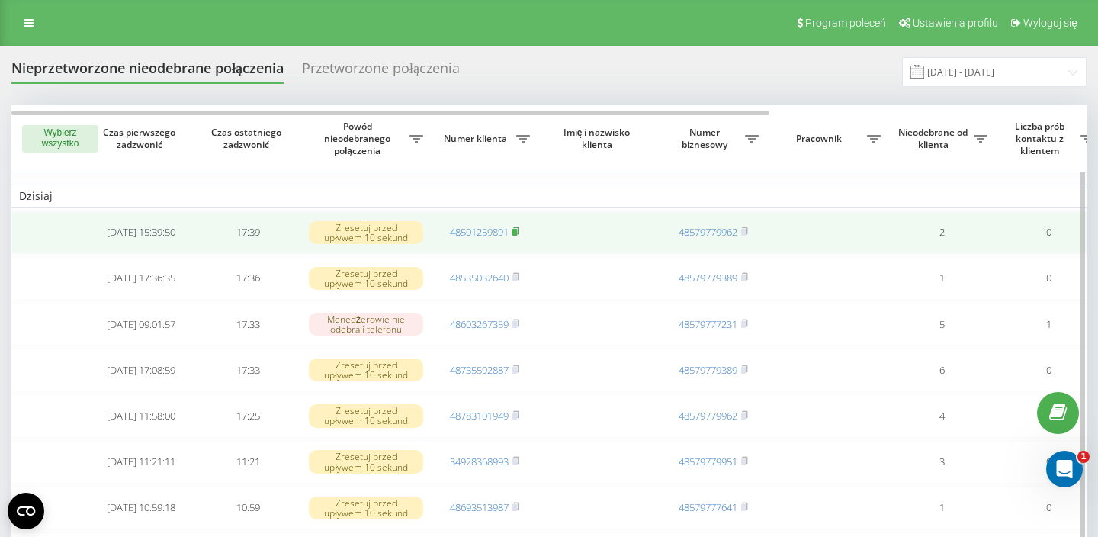
click at [516, 236] on rect at bounding box center [514, 232] width 5 height 7
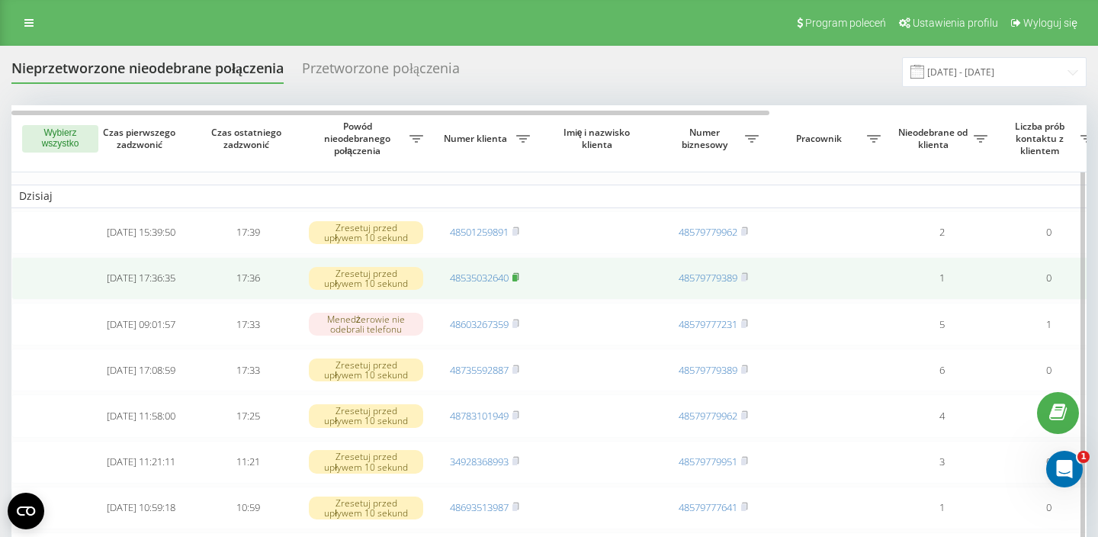
click at [518, 280] on icon at bounding box center [515, 276] width 5 height 7
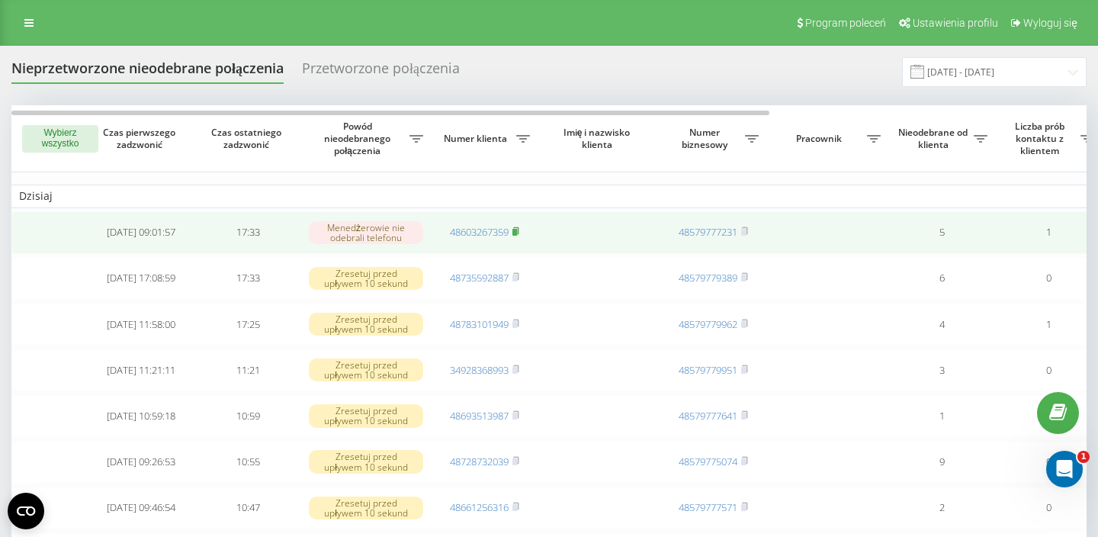
click at [517, 236] on rect at bounding box center [514, 232] width 5 height 7
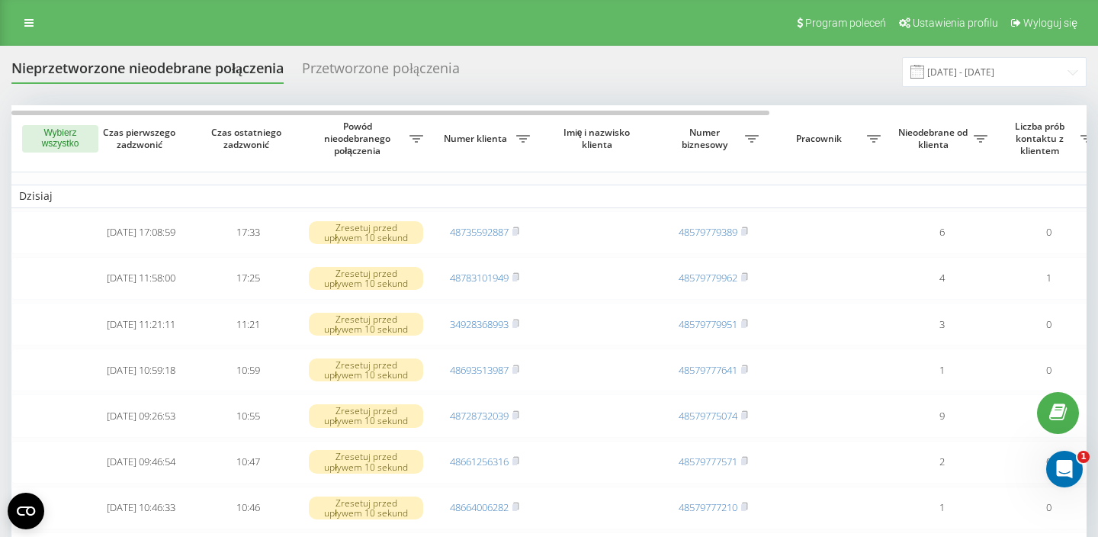
click at [401, 74] on div "Przetworzone połączenia" at bounding box center [381, 72] width 158 height 24
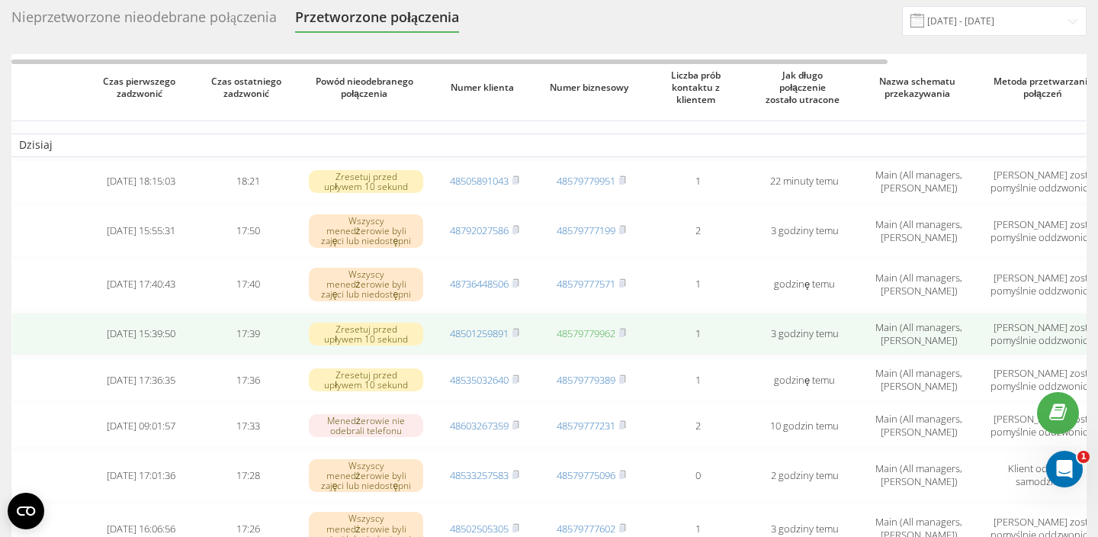
scroll to position [46, 0]
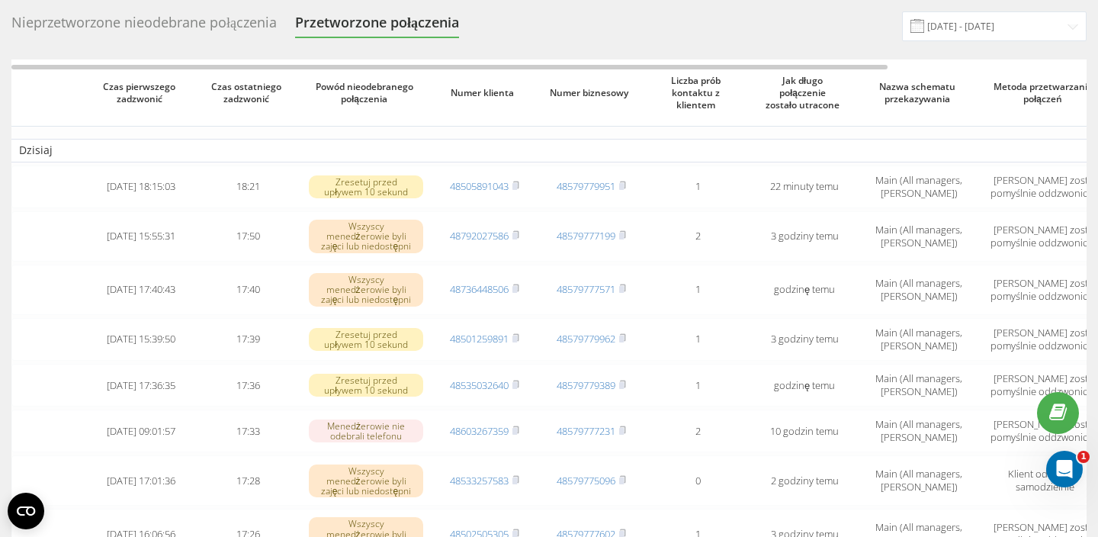
click at [152, 26] on div "Nieprzetworzone nieodebrane połączenia" at bounding box center [143, 26] width 265 height 24
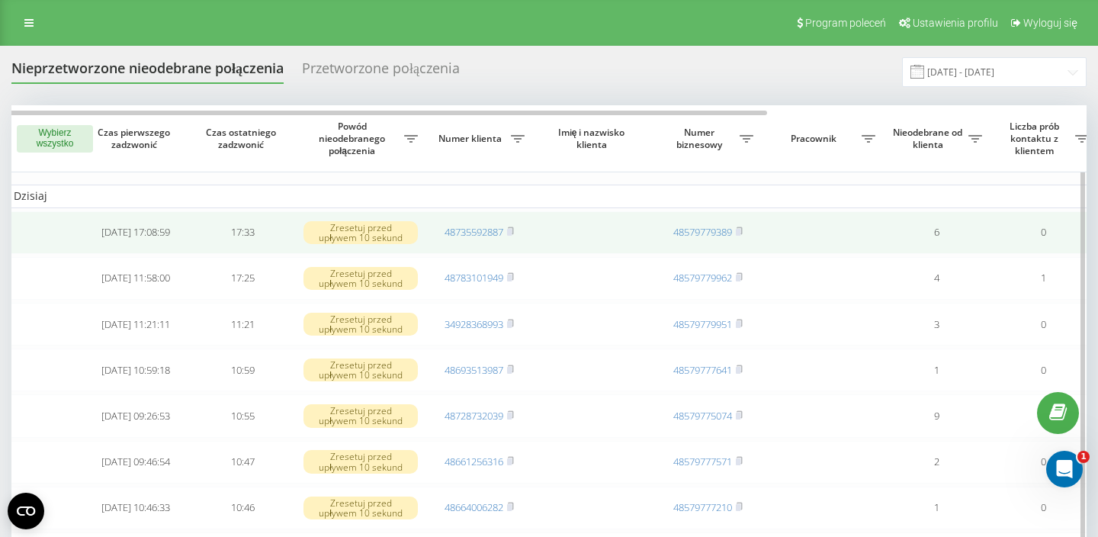
click at [515, 246] on td "48735592887" at bounding box center [478, 232] width 107 height 43
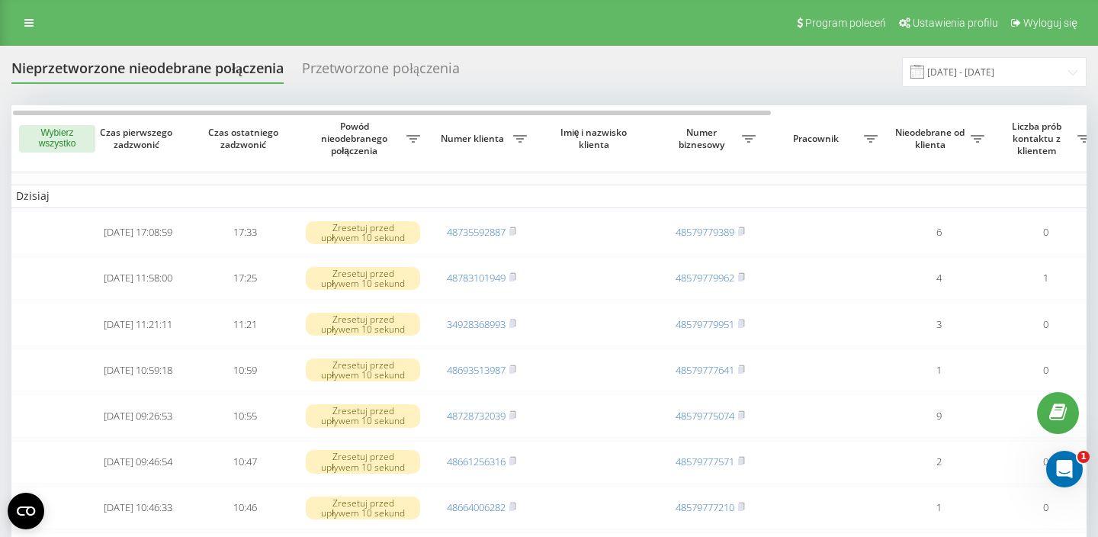
click at [436, 60] on div "Przetworzone połączenia" at bounding box center [381, 72] width 158 height 24
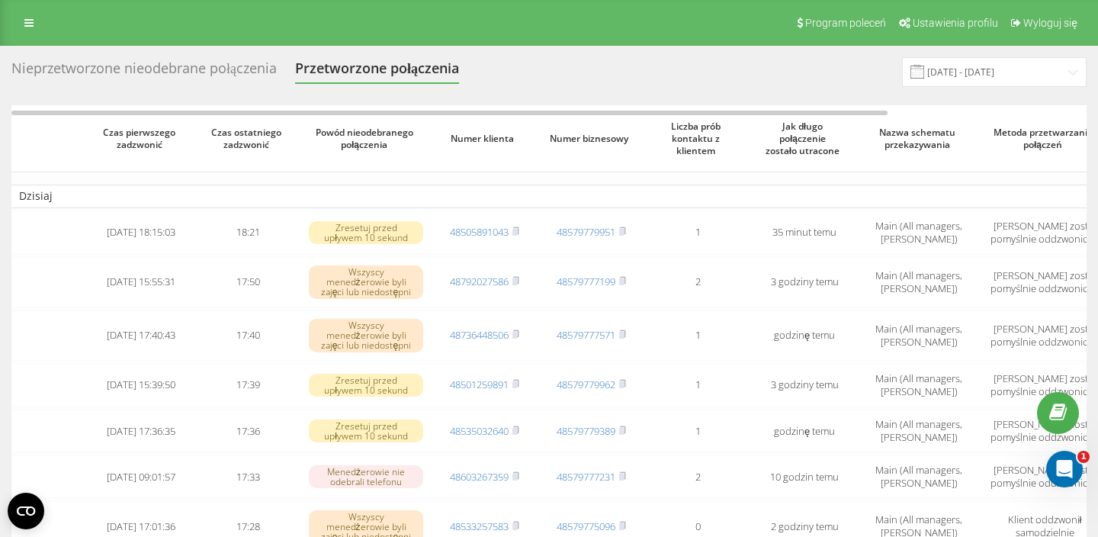
click at [125, 73] on div "Nieprzetworzone nieodebrane połączenia" at bounding box center [143, 72] width 265 height 24
